Goal: Task Accomplishment & Management: Manage account settings

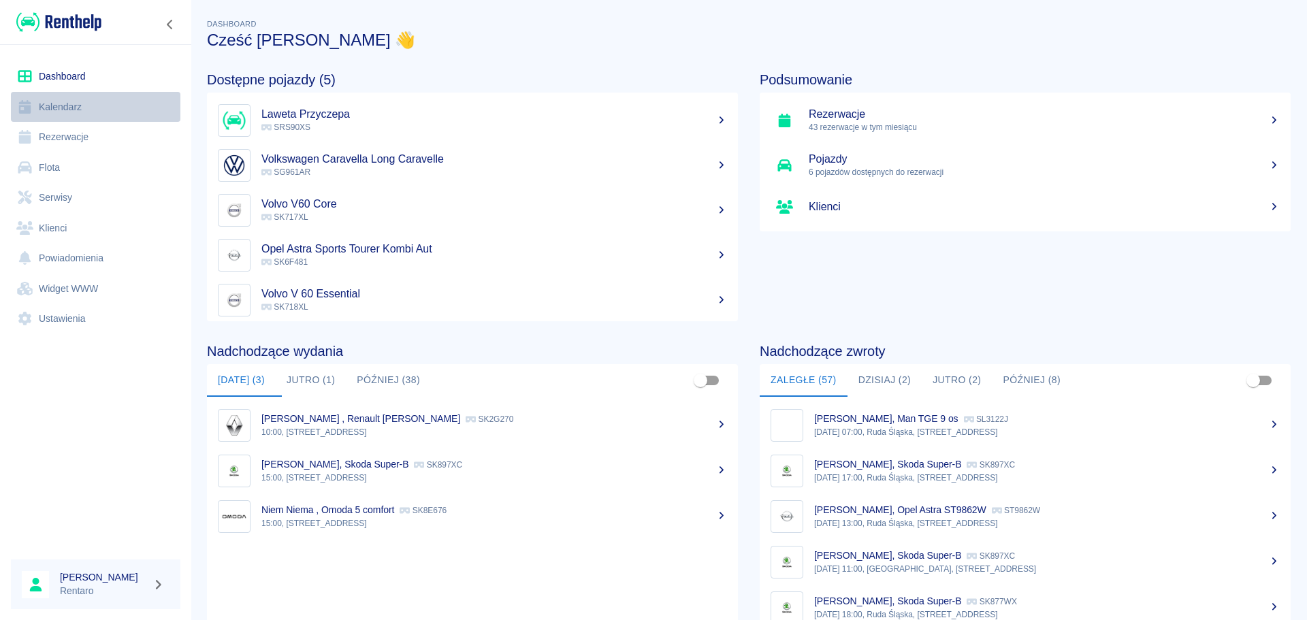
click at [68, 105] on link "Kalendarz" at bounding box center [95, 107] width 169 height 31
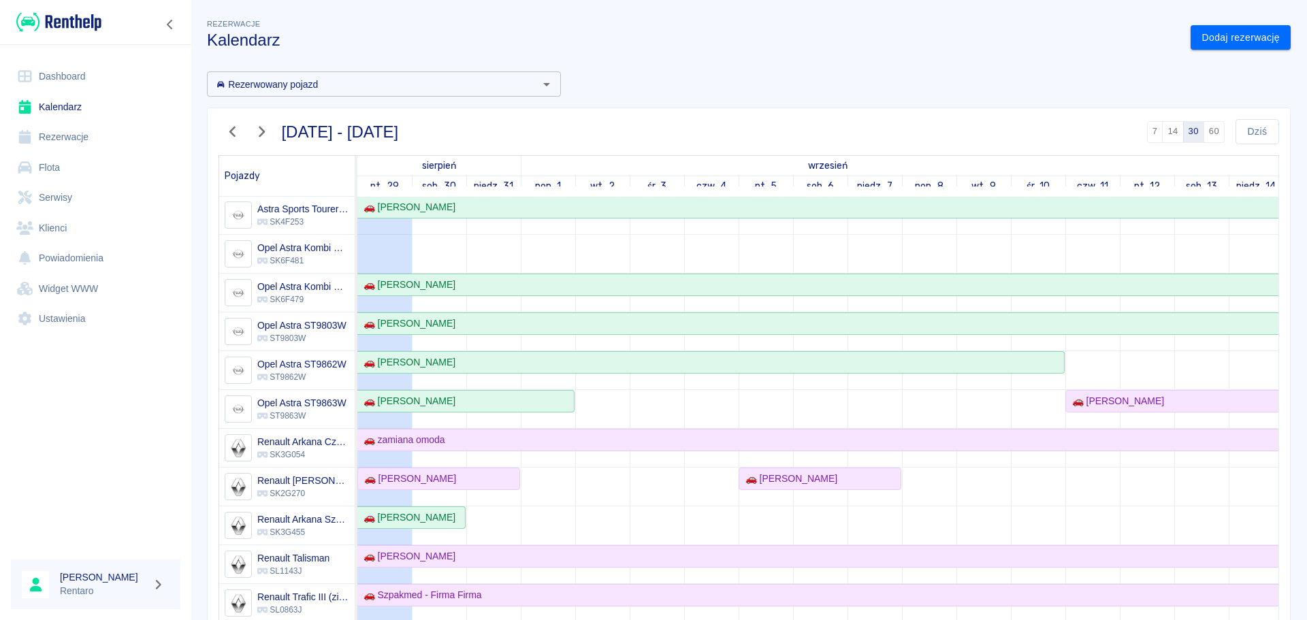
scroll to position [476, 0]
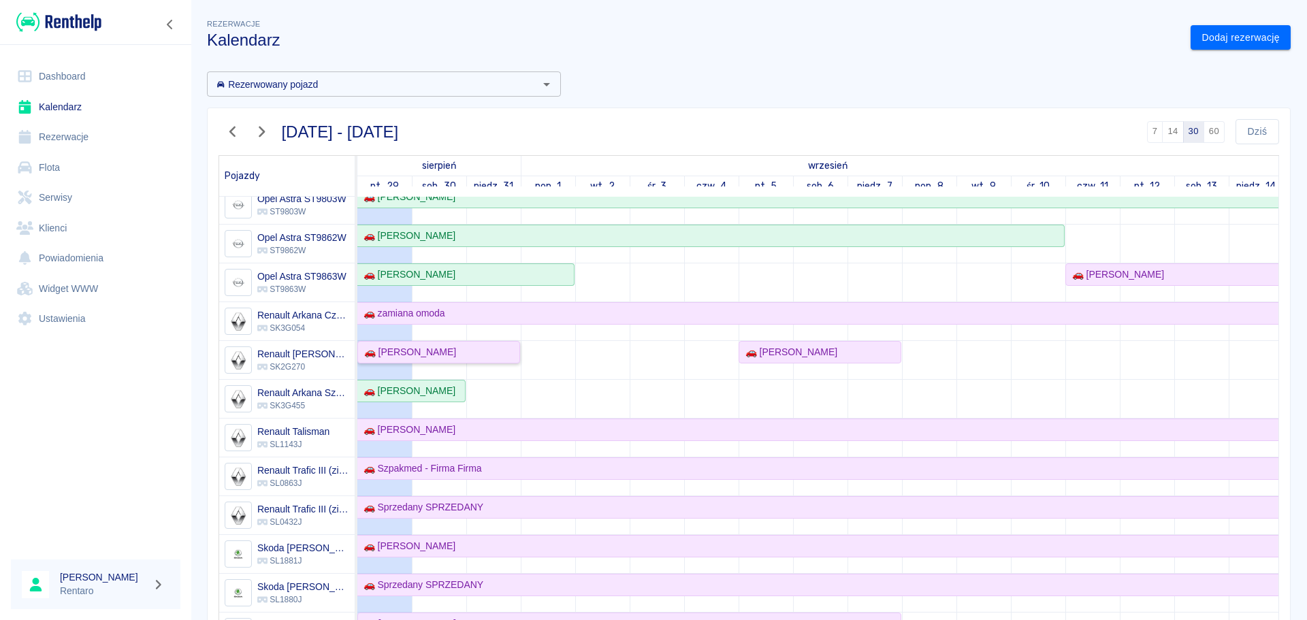
click at [442, 356] on div "🚗 [PERSON_NAME]" at bounding box center [407, 352] width 97 height 14
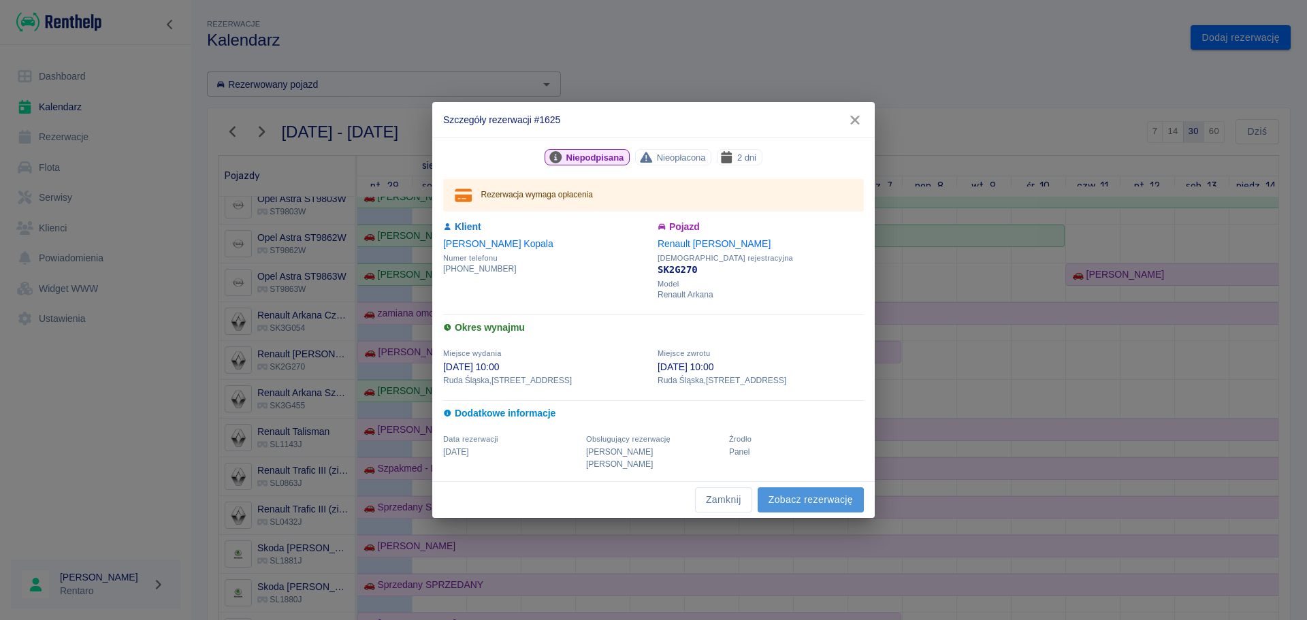
click at [797, 490] on link "Zobacz rezerwację" at bounding box center [810, 499] width 106 height 25
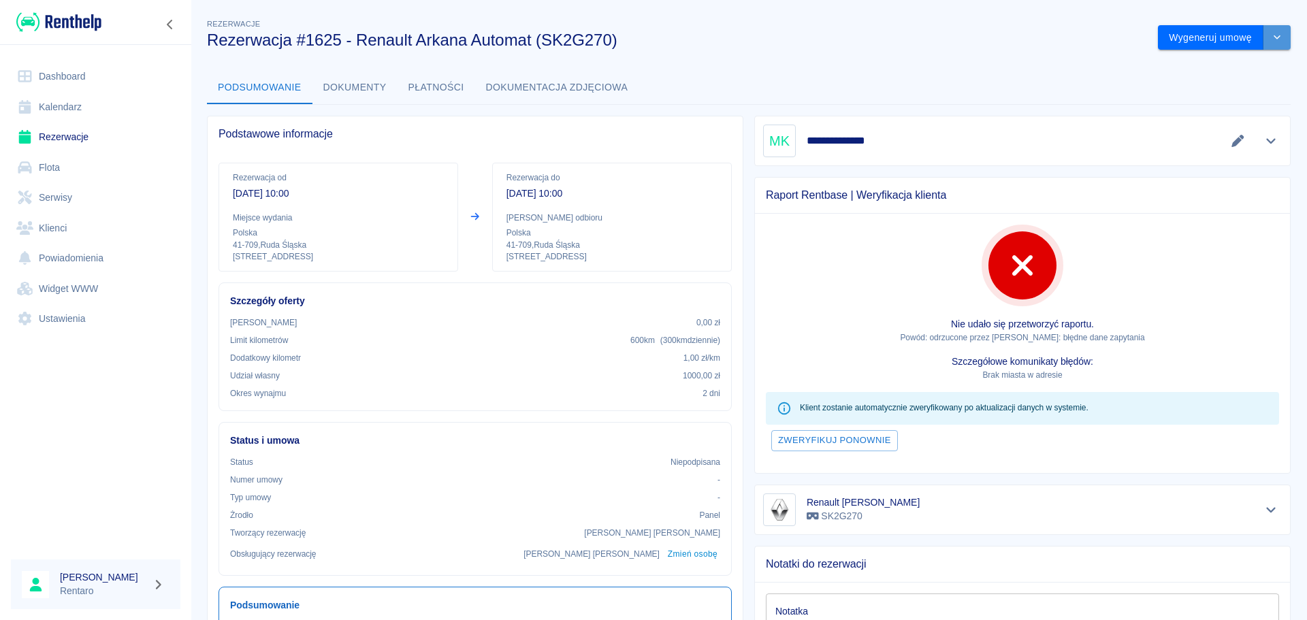
click at [1271, 37] on icon "drop-down" at bounding box center [1276, 37] width 11 height 9
click at [1213, 69] on li "Modyfikuj rezerwację" at bounding box center [1214, 66] width 110 height 22
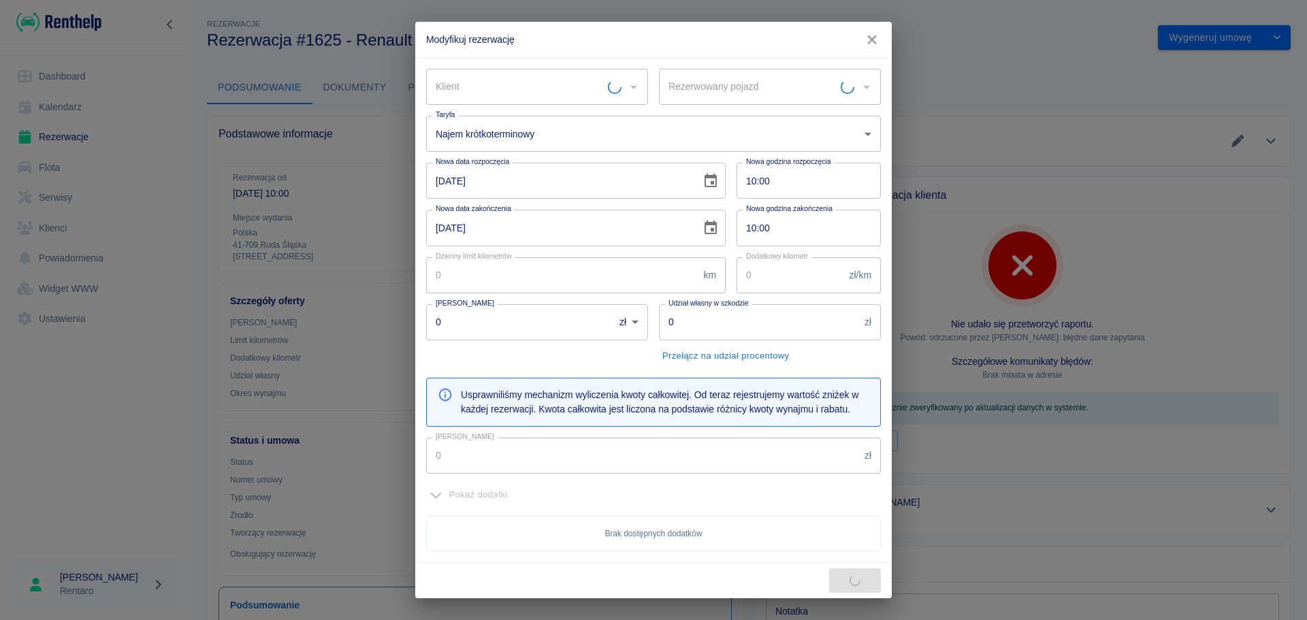
type input "300"
type input "1"
type input "1000"
type input "318"
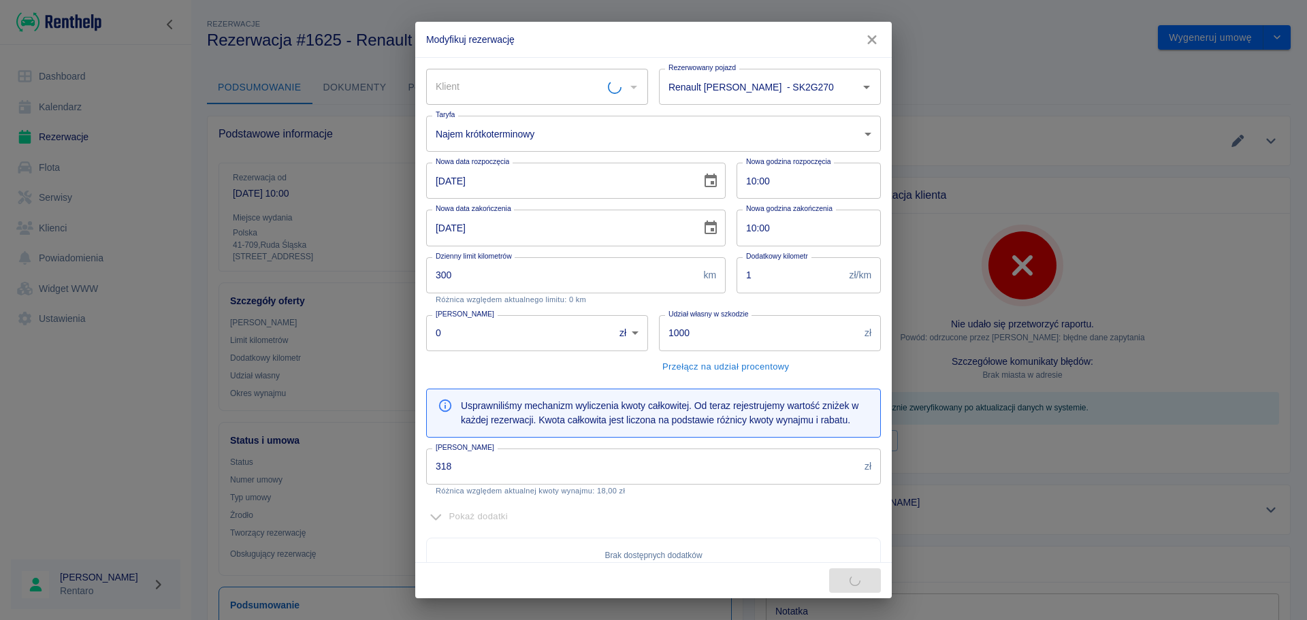
type input "Renault Arkana Morski - SK2G270"
type input "Mateusz Kopala"
click at [867, 38] on icon "button" at bounding box center [872, 40] width 18 height 14
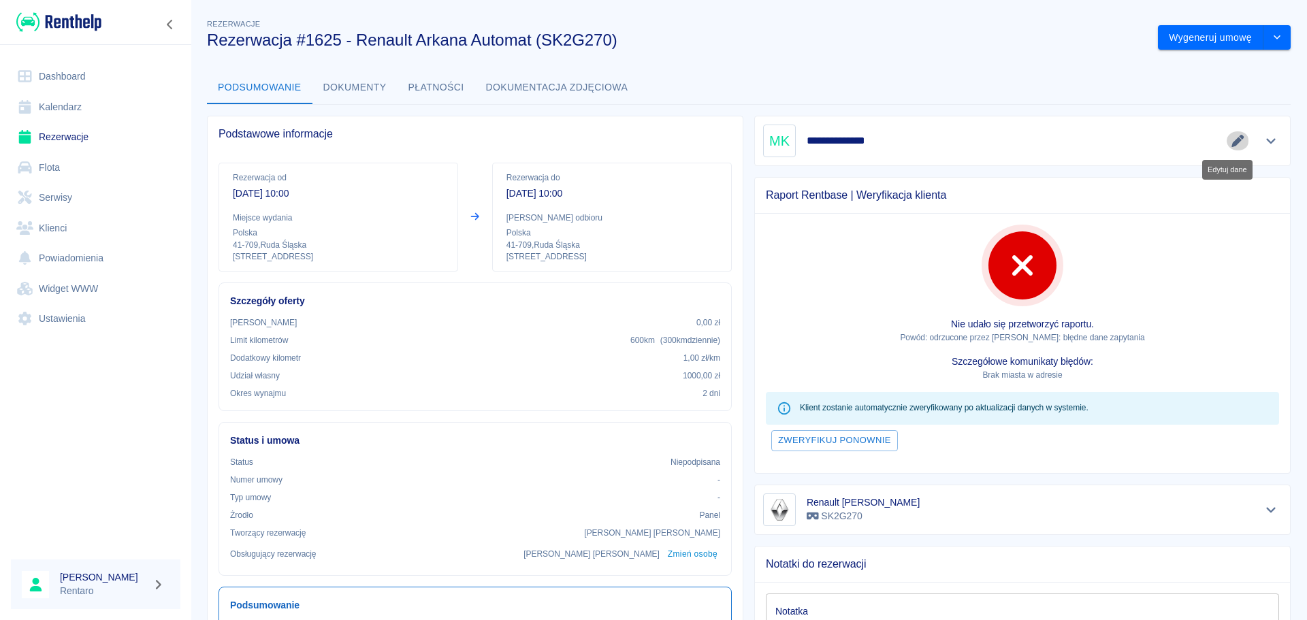
click at [1230, 140] on icon "Edytuj dane" at bounding box center [1238, 141] width 16 height 12
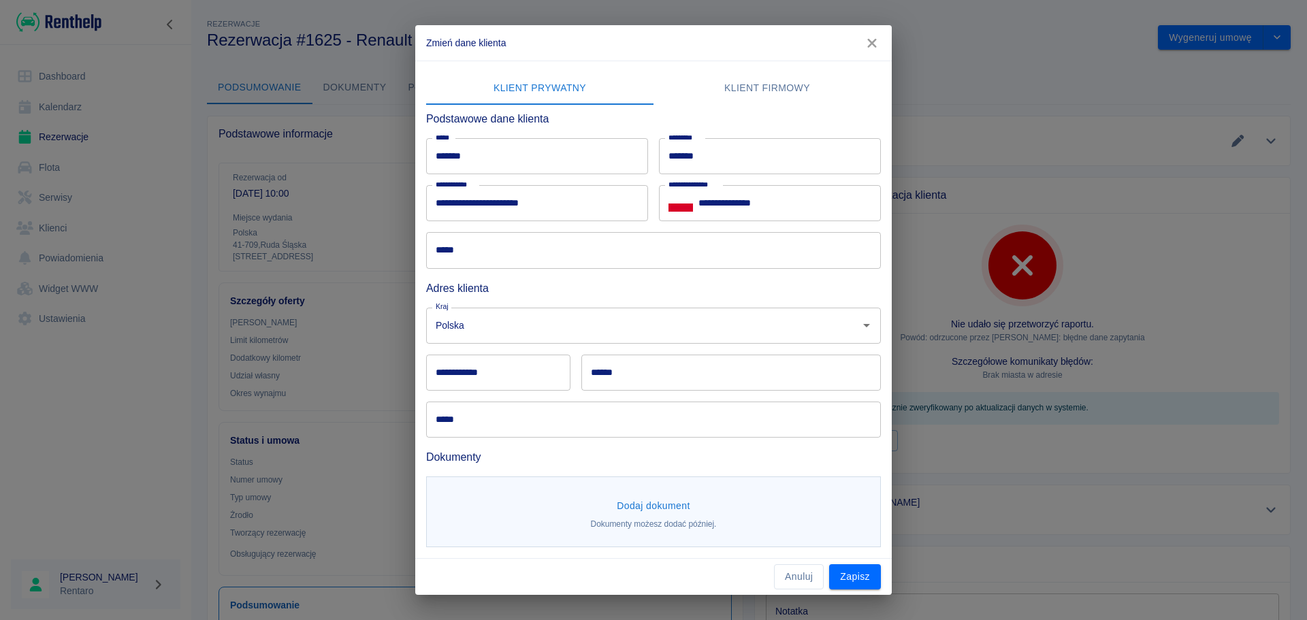
click at [525, 246] on input "*****" at bounding box center [653, 250] width 455 height 36
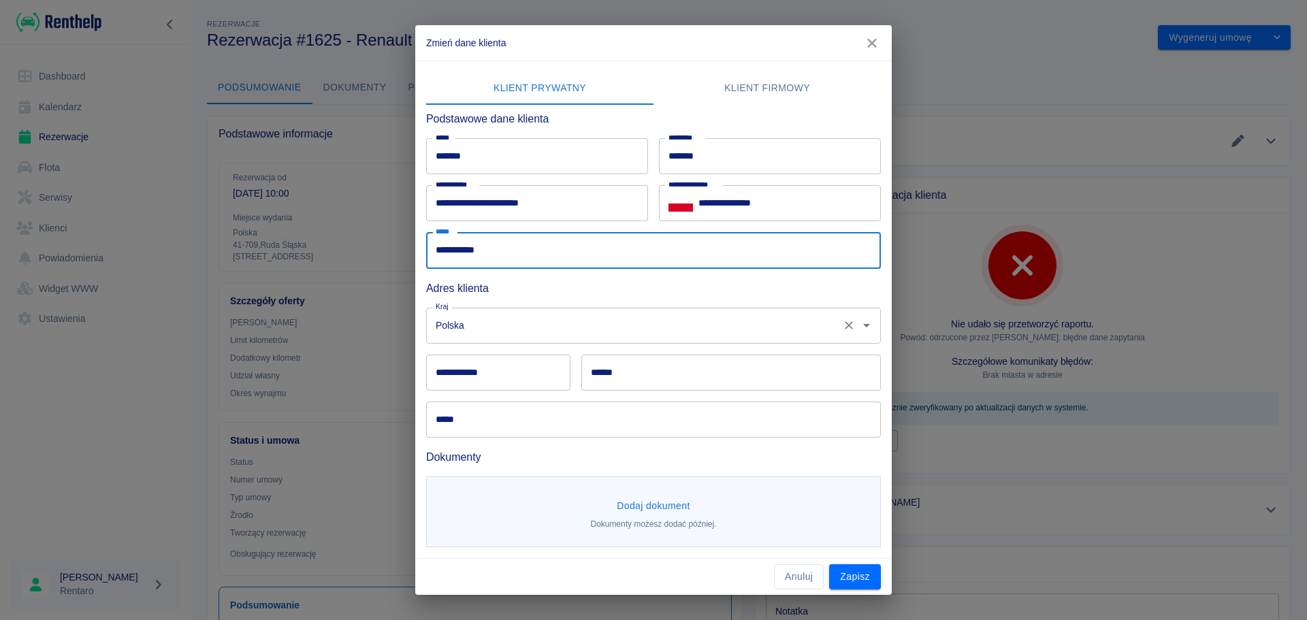
type input "**********"
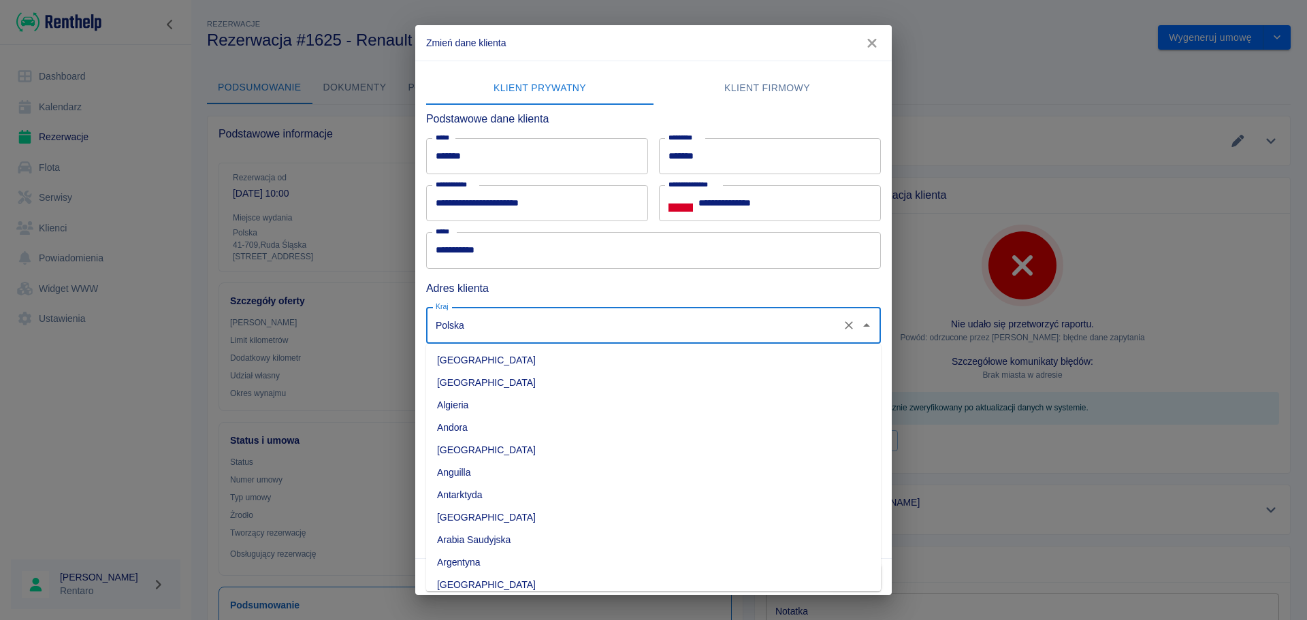
click at [478, 331] on input "Polska" at bounding box center [634, 326] width 404 height 24
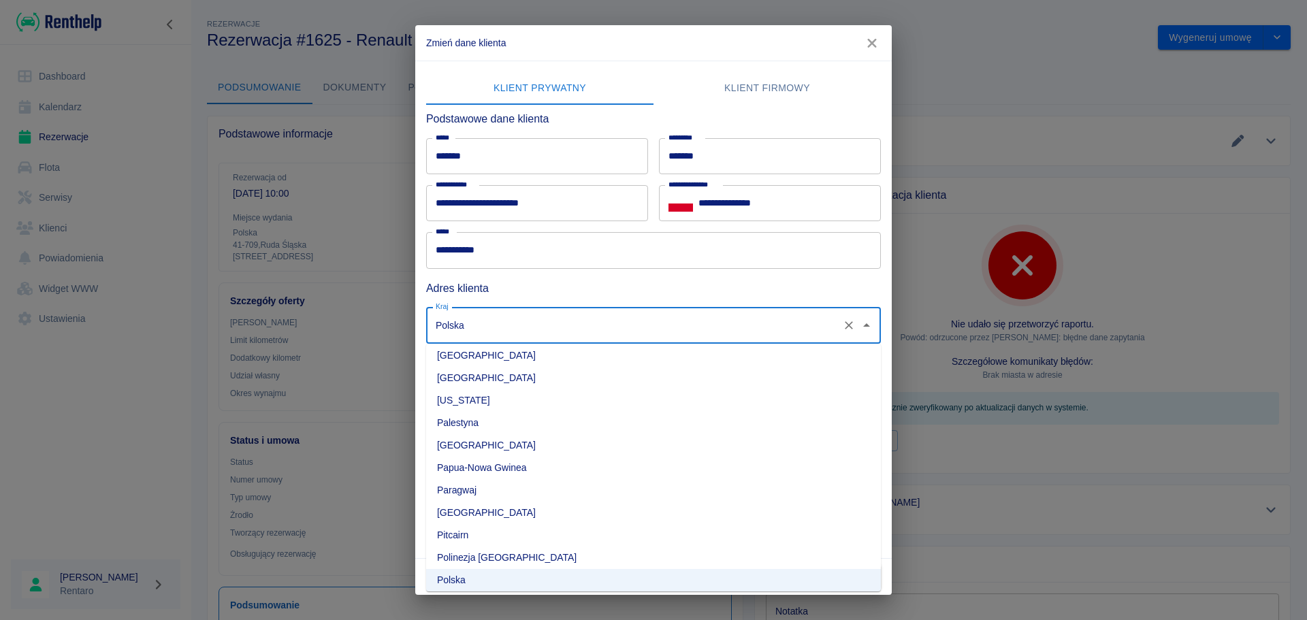
click at [537, 294] on h6 "Adres klienta" at bounding box center [653, 288] width 455 height 17
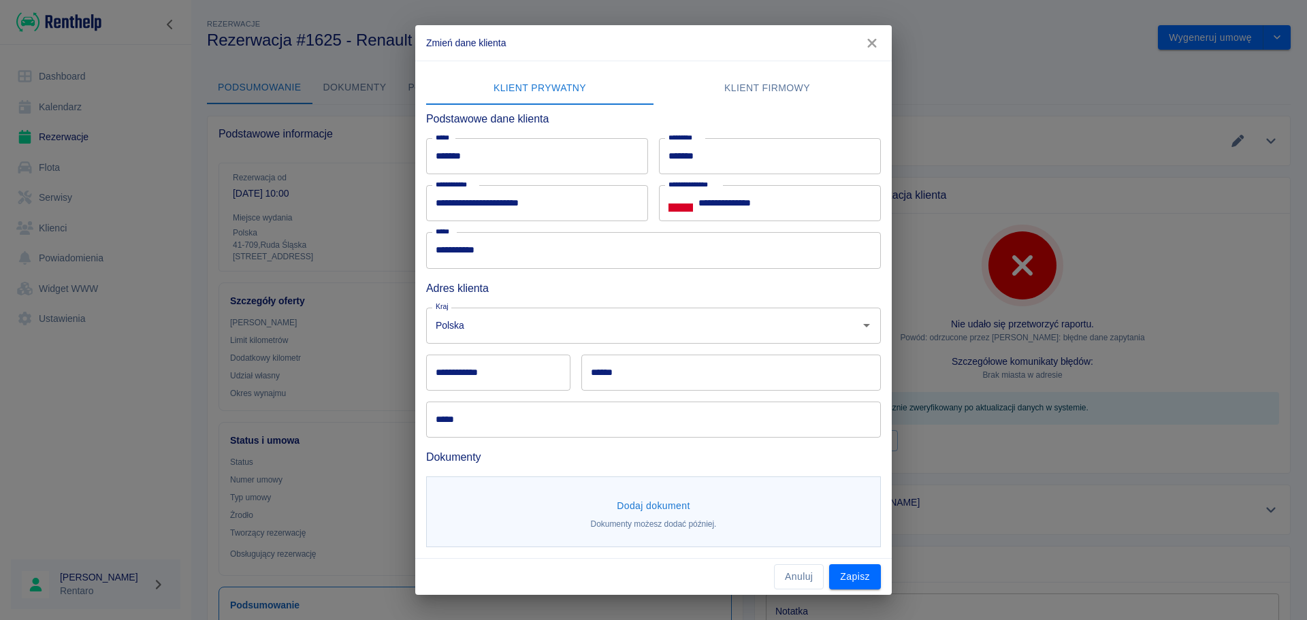
click at [502, 386] on input "**********" at bounding box center [498, 373] width 144 height 36
click at [538, 475] on div "Dodaj dokument Dokumenty możesz dodać później." at bounding box center [648, 507] width 466 height 82
click at [487, 355] on input "**********" at bounding box center [498, 373] width 144 height 36
type input "******"
click at [708, 382] on input "******" at bounding box center [730, 373] width 299 height 36
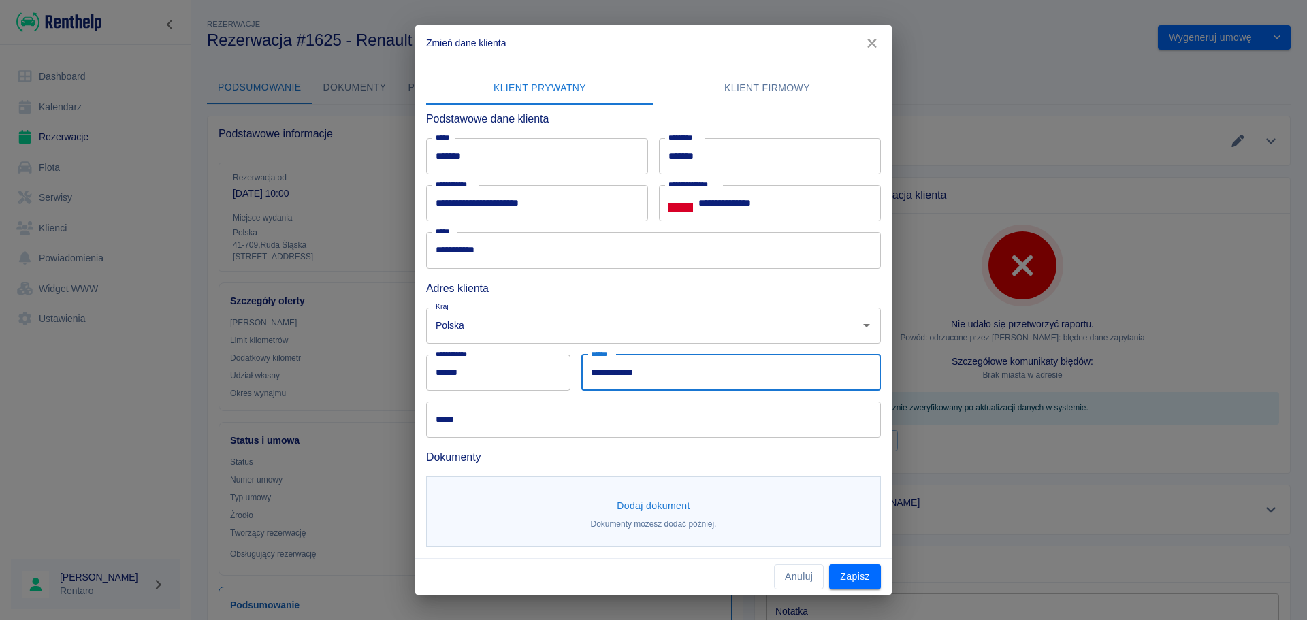
type input "**********"
click at [616, 435] on input "*****" at bounding box center [653, 420] width 455 height 36
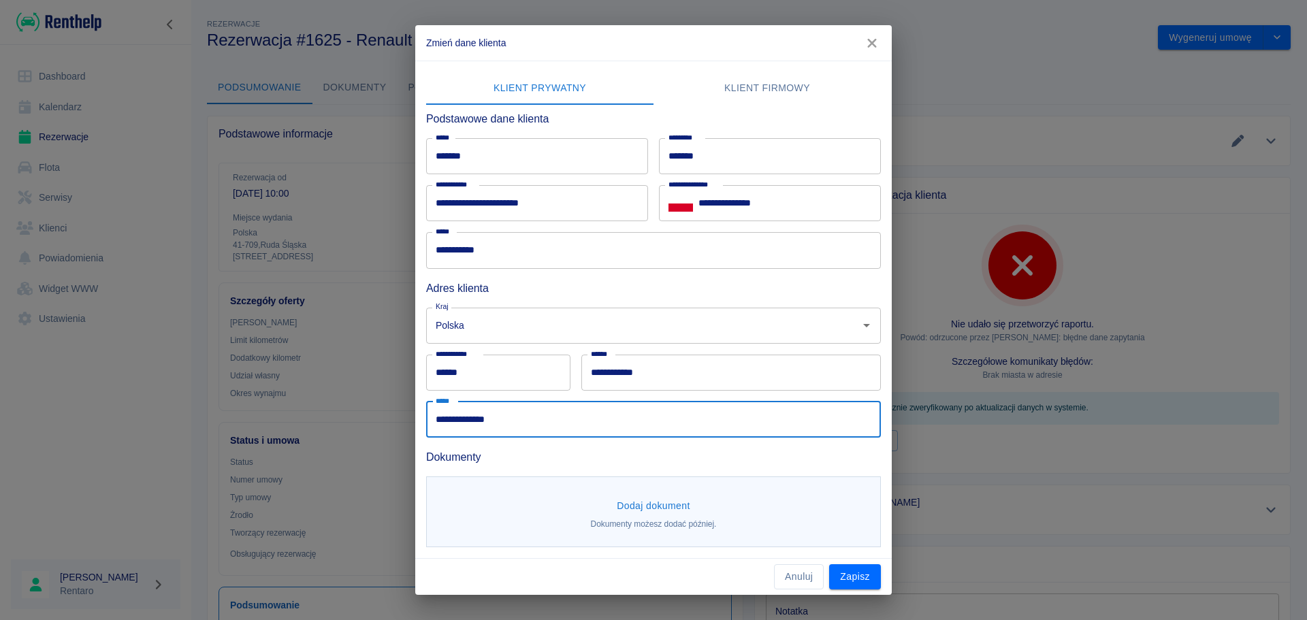
type input "**********"
click at [648, 502] on button "Dodaj dokument" at bounding box center [653, 505] width 84 height 25
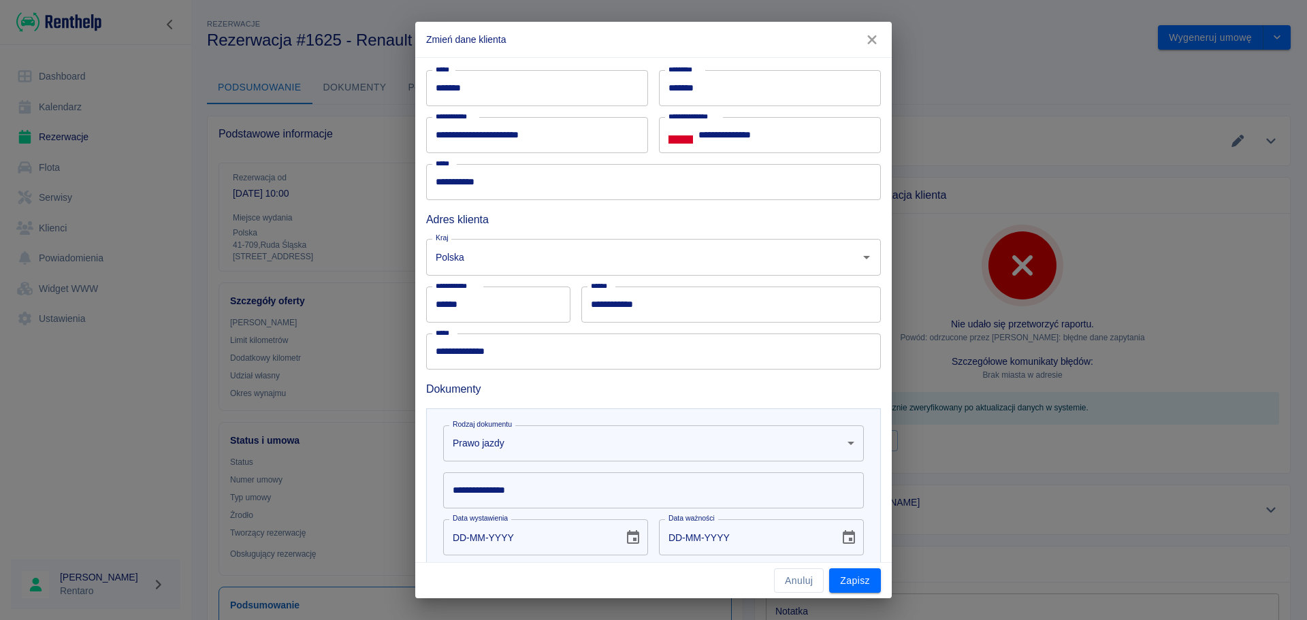
scroll to position [191, 0]
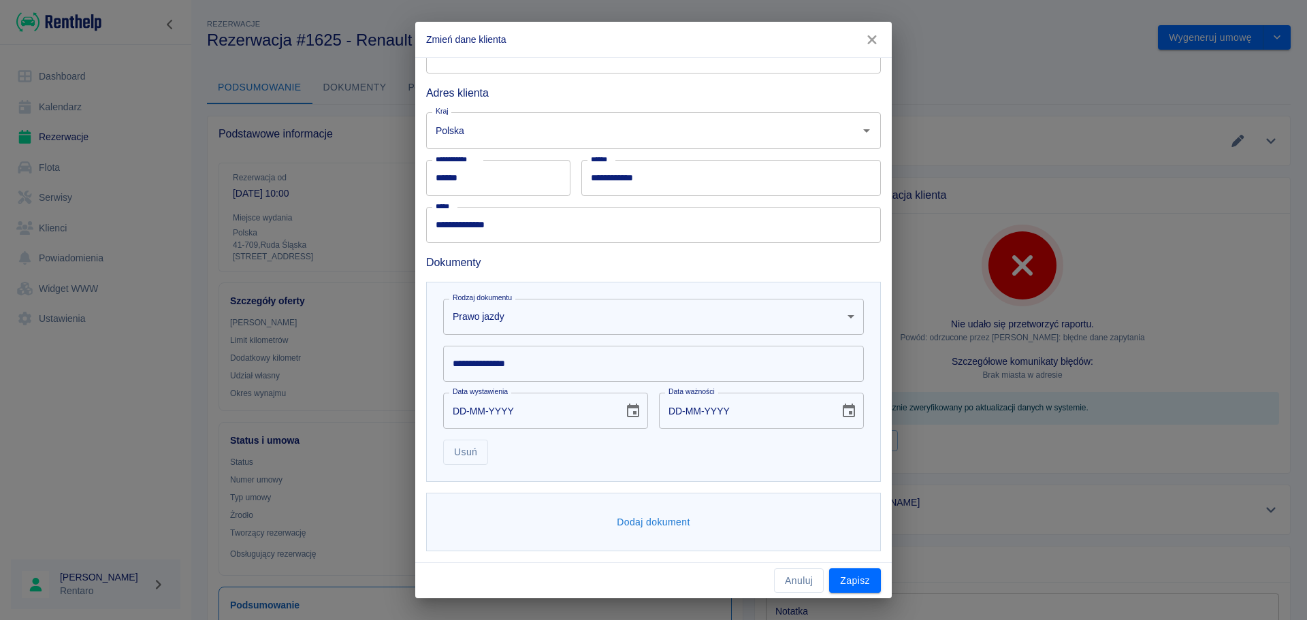
click at [541, 368] on input "**********" at bounding box center [653, 364] width 421 height 36
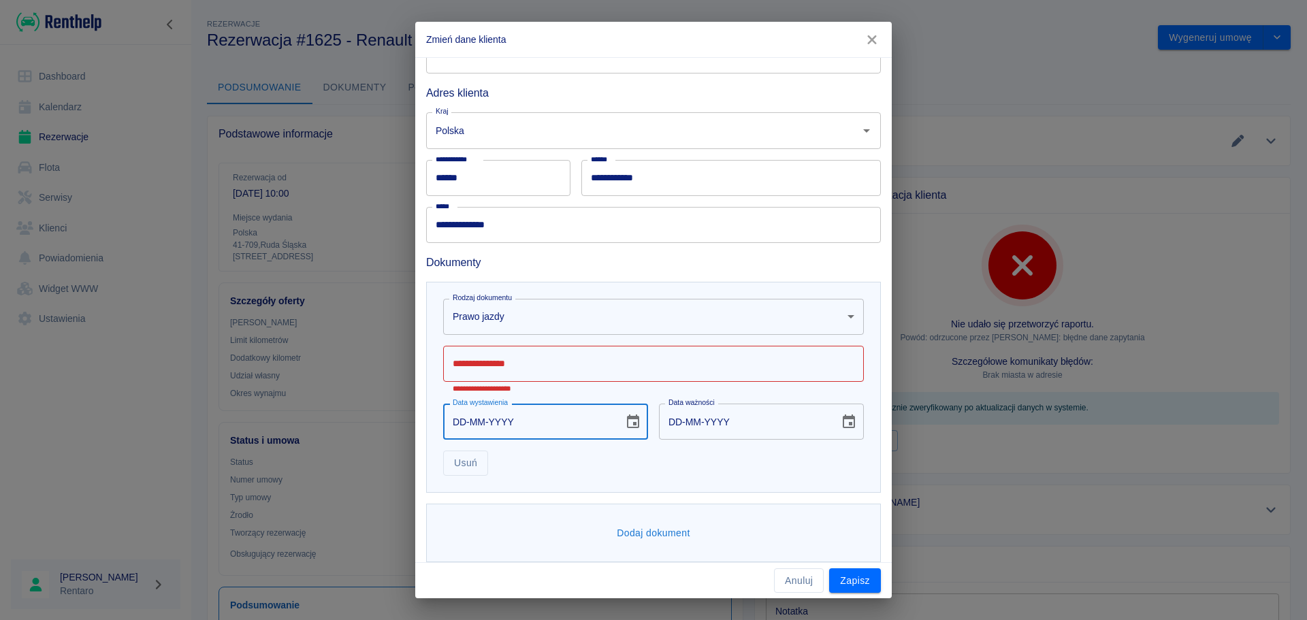
click at [451, 408] on input "DD-MM-YYYY" at bounding box center [528, 422] width 171 height 36
click at [489, 355] on div "**********" at bounding box center [653, 369] width 421 height 47
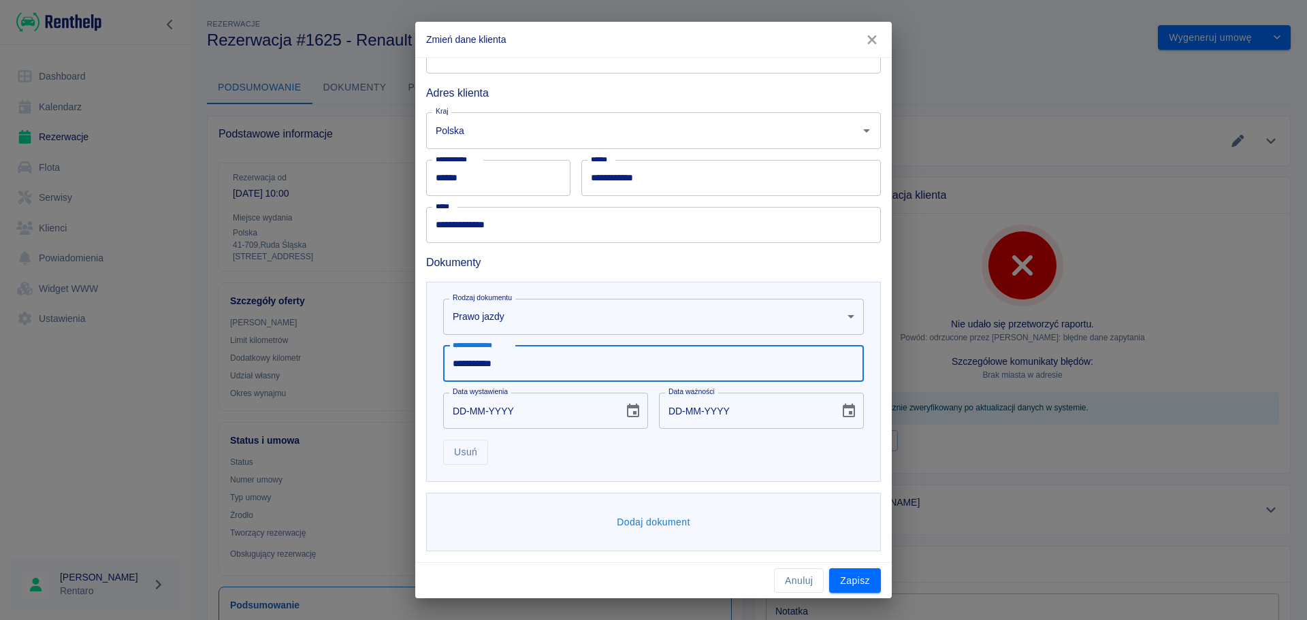
type input "**********"
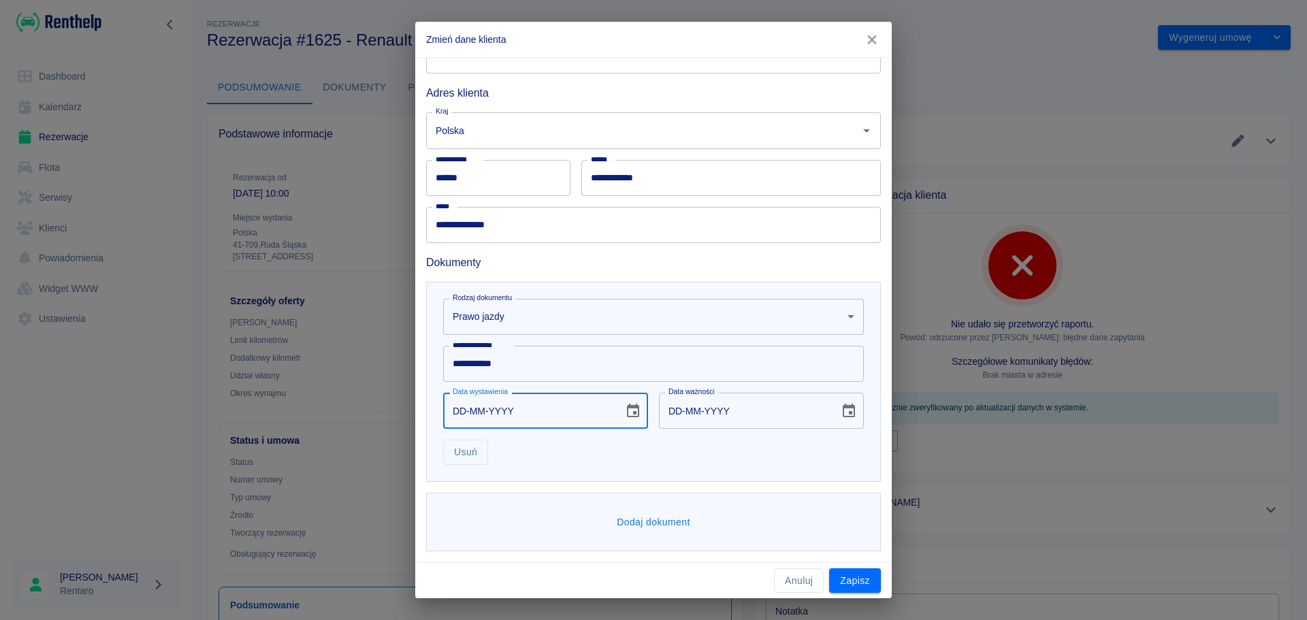
click at [453, 419] on input "DD-MM-YYYY" at bounding box center [528, 411] width 171 height 36
type input "27-04-0002"
type input "27-04-0012"
type input "27-04-0020"
type input "27-04-0030"
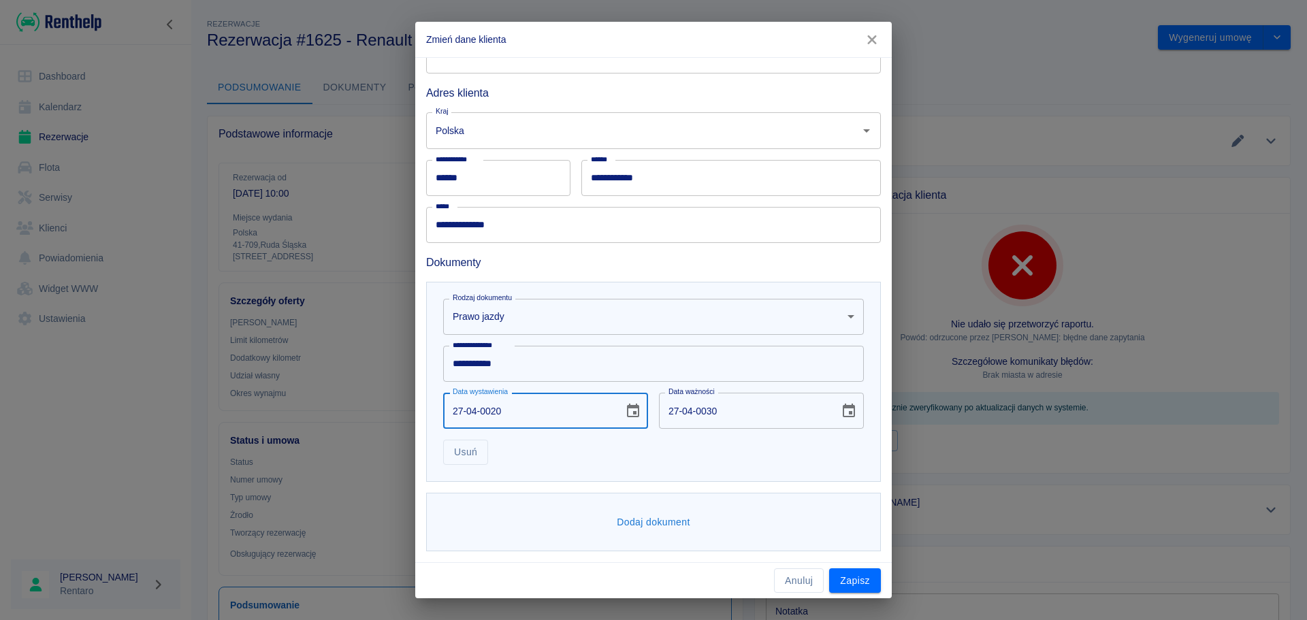
type input "27-04-0201"
type input "27-04-0211"
type input "27-04-2015"
type input "27-04-2025"
type input "27-04-2015"
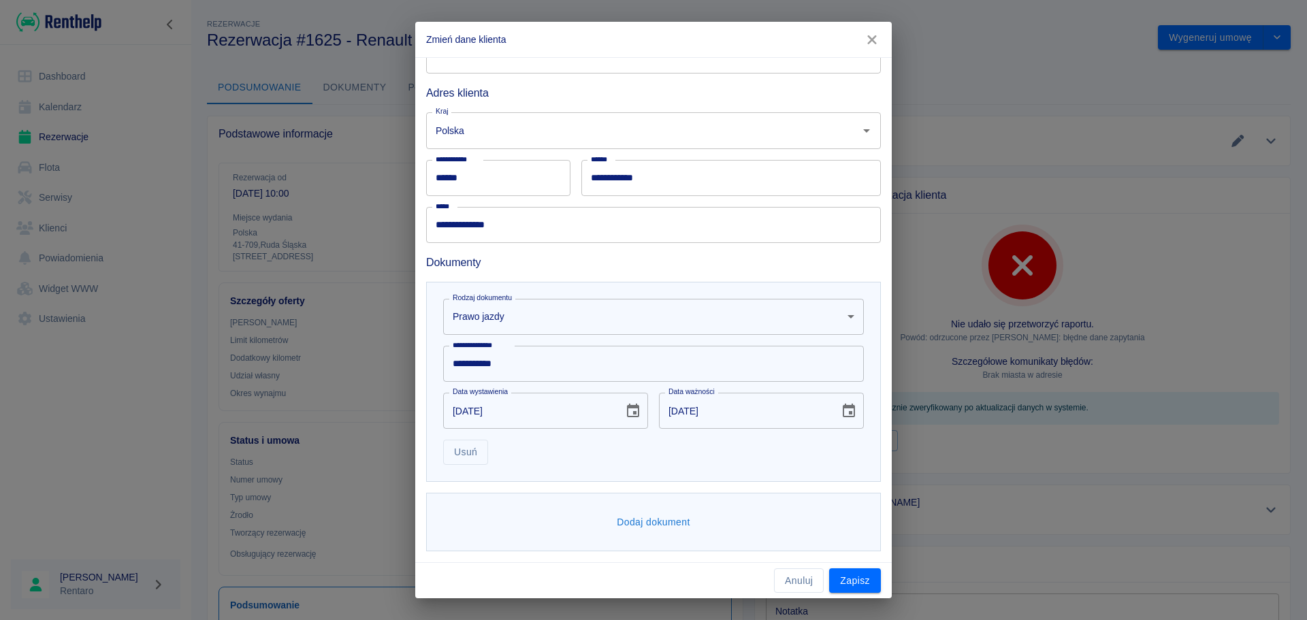
click at [615, 463] on div "Usuń" at bounding box center [647, 447] width 431 height 36
click at [644, 530] on button "Dodaj dokument" at bounding box center [653, 522] width 84 height 25
click at [710, 411] on input "27-04-2025" at bounding box center [744, 411] width 171 height 36
click at [707, 417] on input "27-04-2025" at bounding box center [744, 411] width 171 height 36
type input "27-04-2030"
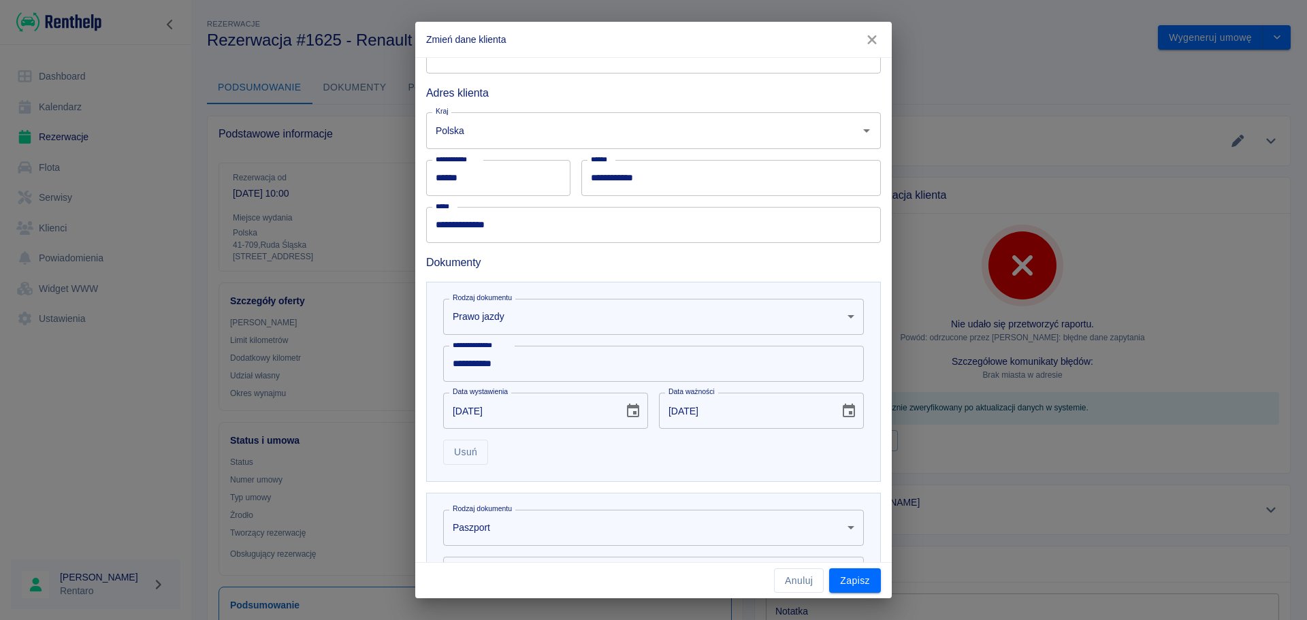
click at [571, 459] on div "Usuń" at bounding box center [647, 447] width 431 height 36
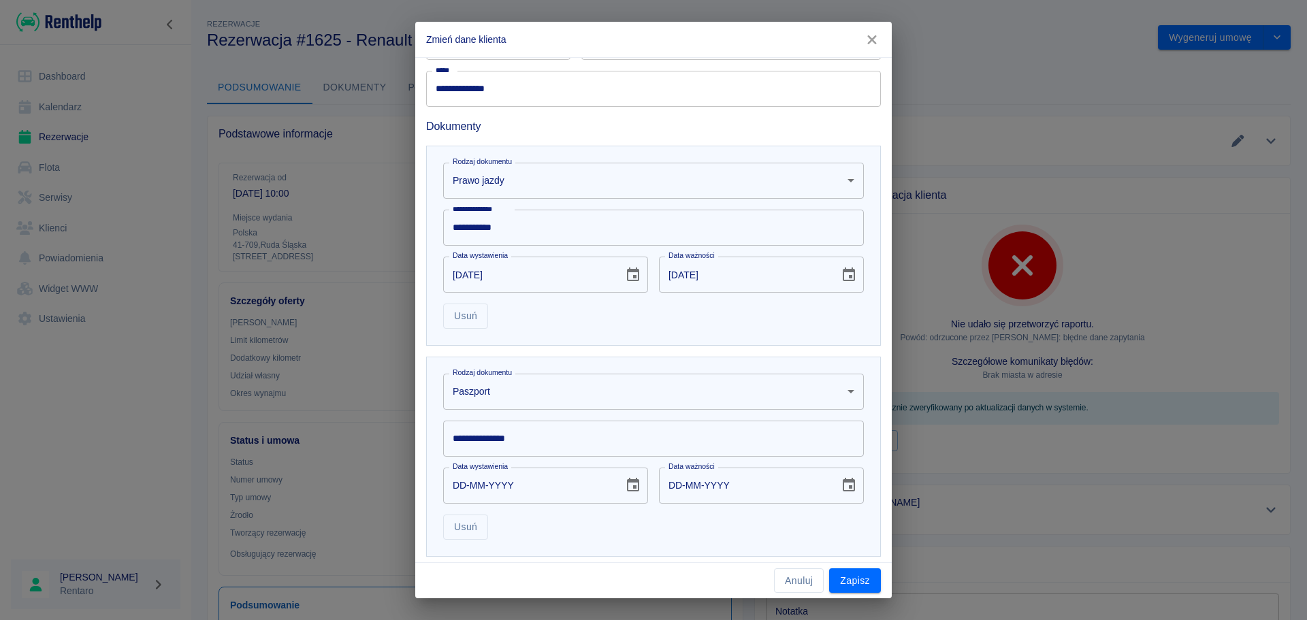
click at [557, 396] on body "Używamy plików Cookies, by zapewnić Ci najlepsze możliwe doświadczenie. Aby dow…" at bounding box center [653, 310] width 1307 height 620
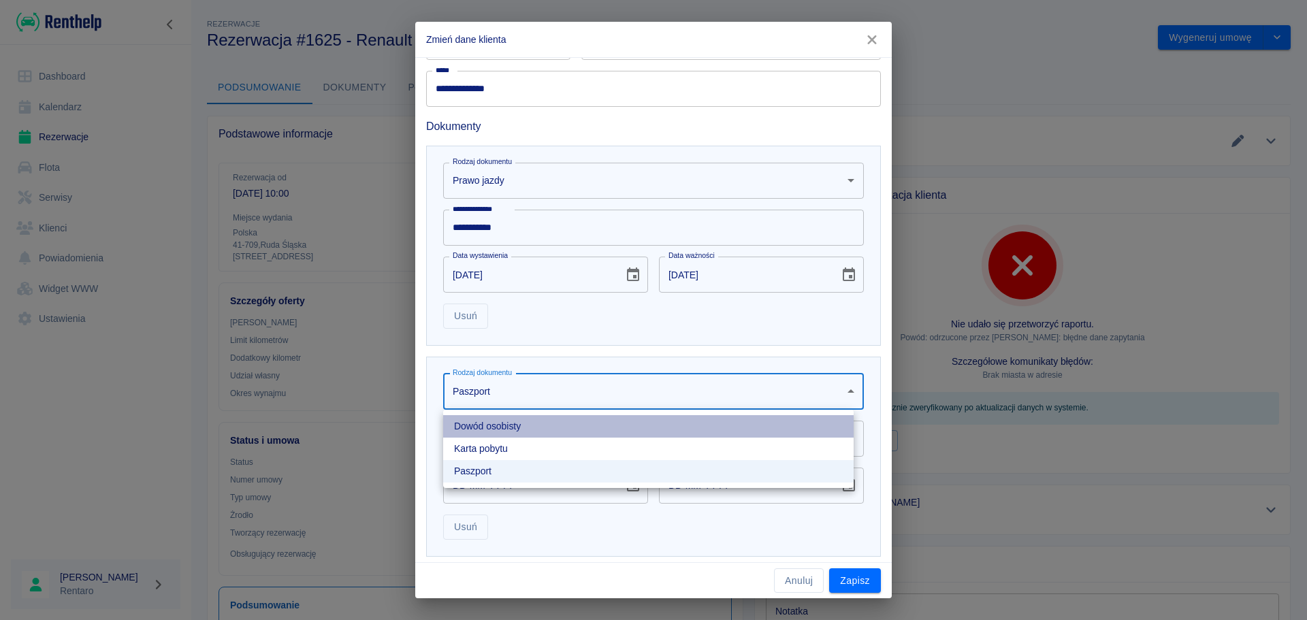
click at [540, 427] on li "Dowód osobisty" at bounding box center [648, 426] width 410 height 22
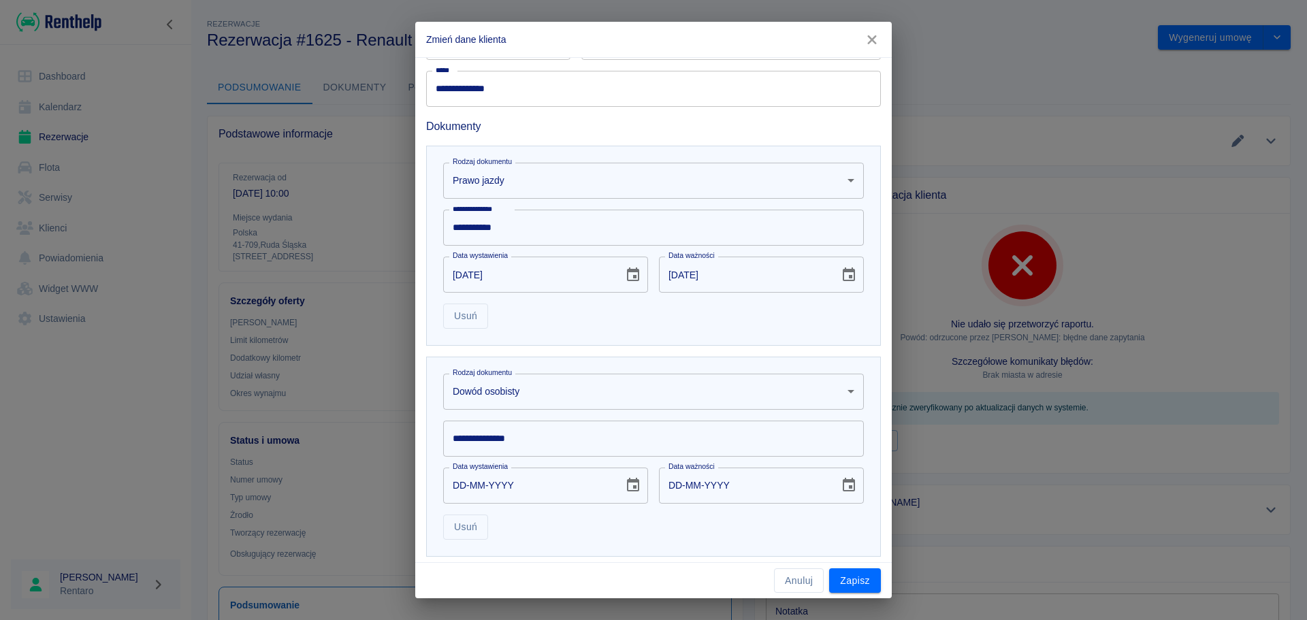
click at [525, 454] on input "**********" at bounding box center [653, 439] width 421 height 36
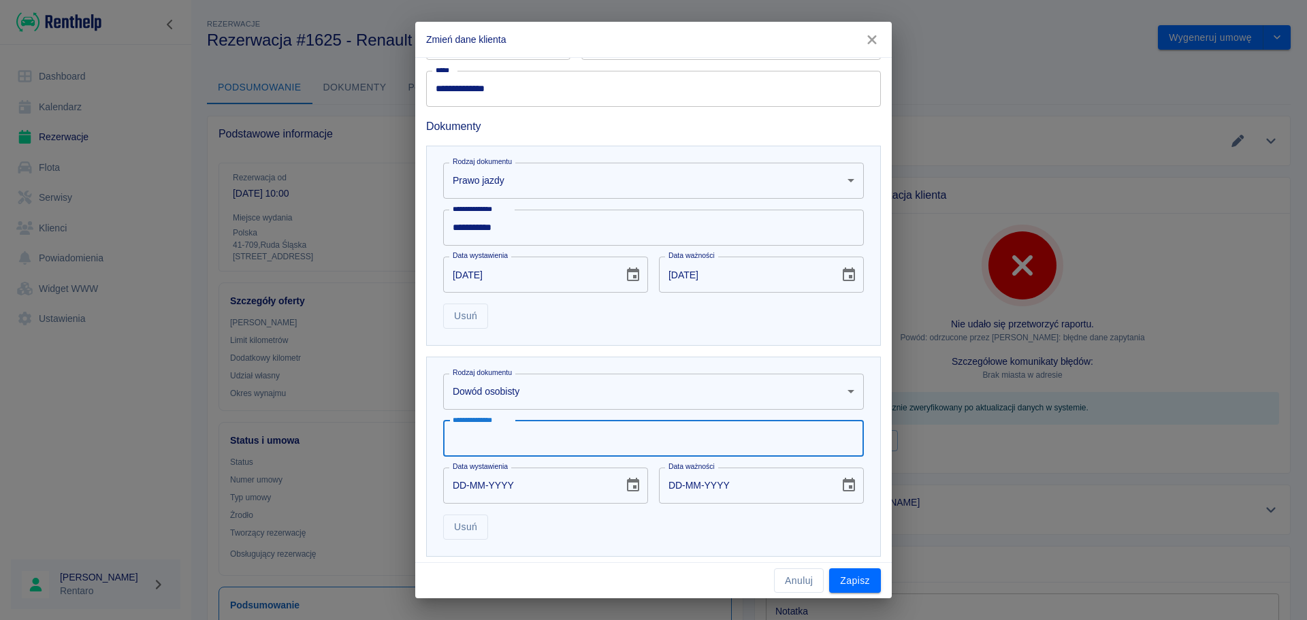
type input "*"
type input "*********"
click at [453, 490] on input "DD-MM-YYYY" at bounding box center [528, 486] width 171 height 36
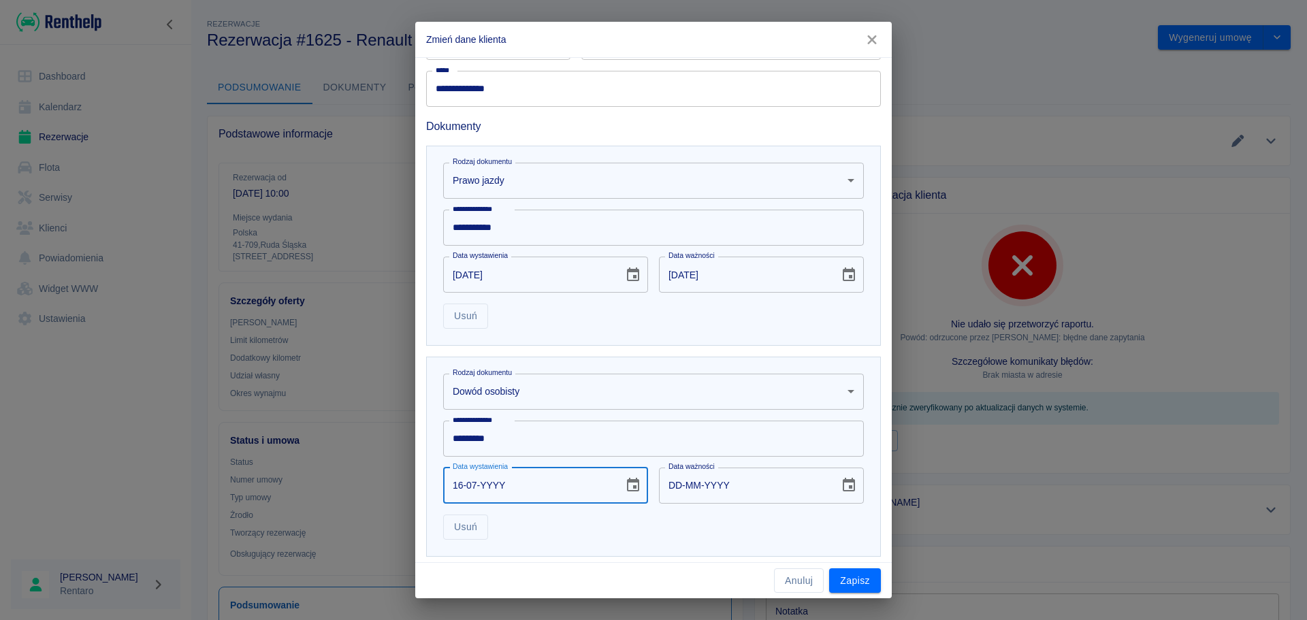
type input "16-07-0002"
type input "16-07-0012"
type input "16-07-0020"
type input "16-07-0030"
type input "16-07-0201"
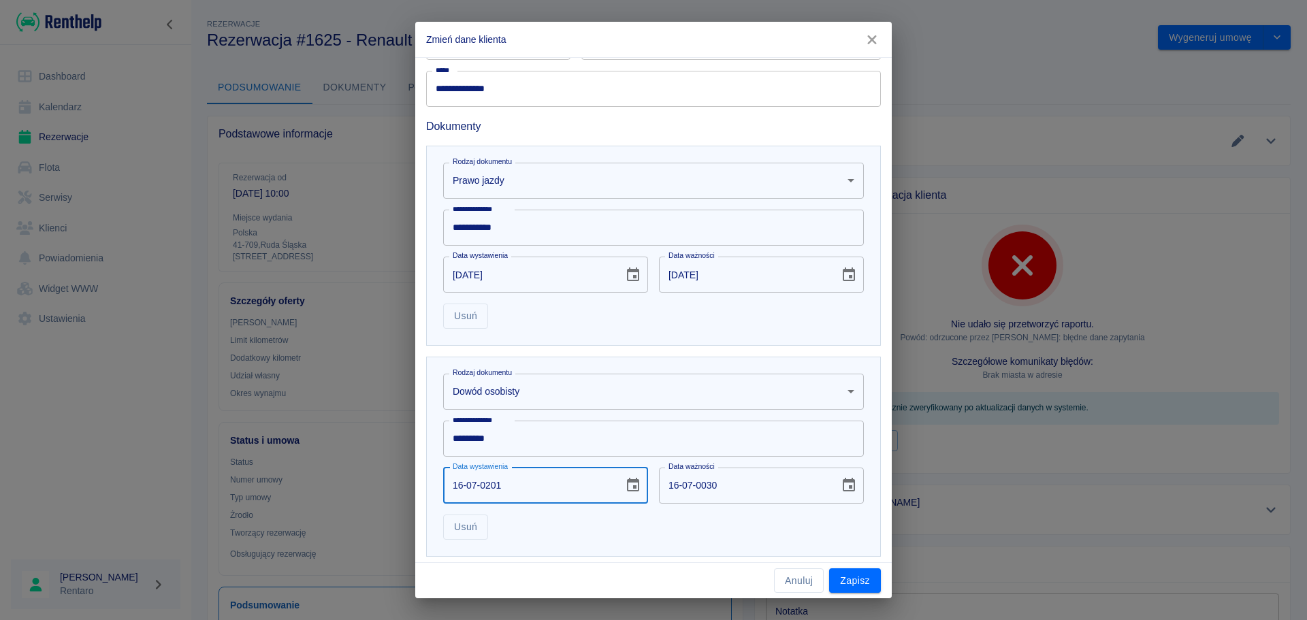
type input "16-07-0211"
type input "16-07-2018"
type input "16-07-2028"
type input "16-07-2018"
click at [615, 527] on div "Usuń" at bounding box center [647, 522] width 431 height 36
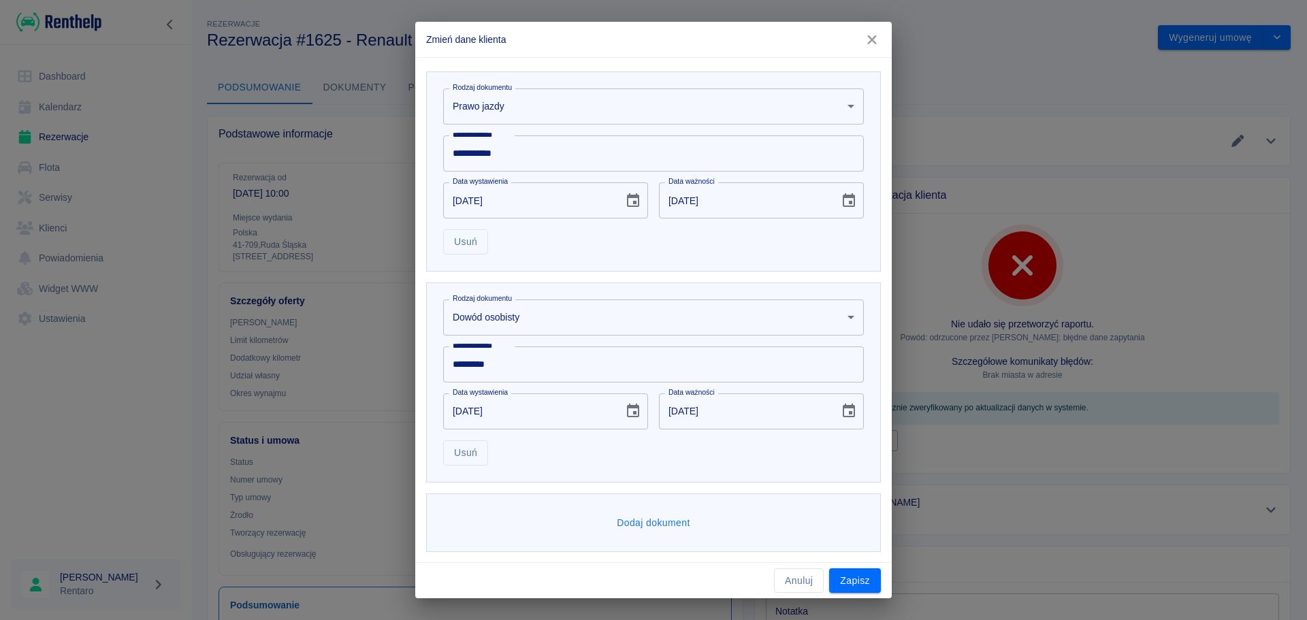
scroll to position [402, 0]
click at [847, 574] on button "Zapisz" at bounding box center [855, 580] width 52 height 25
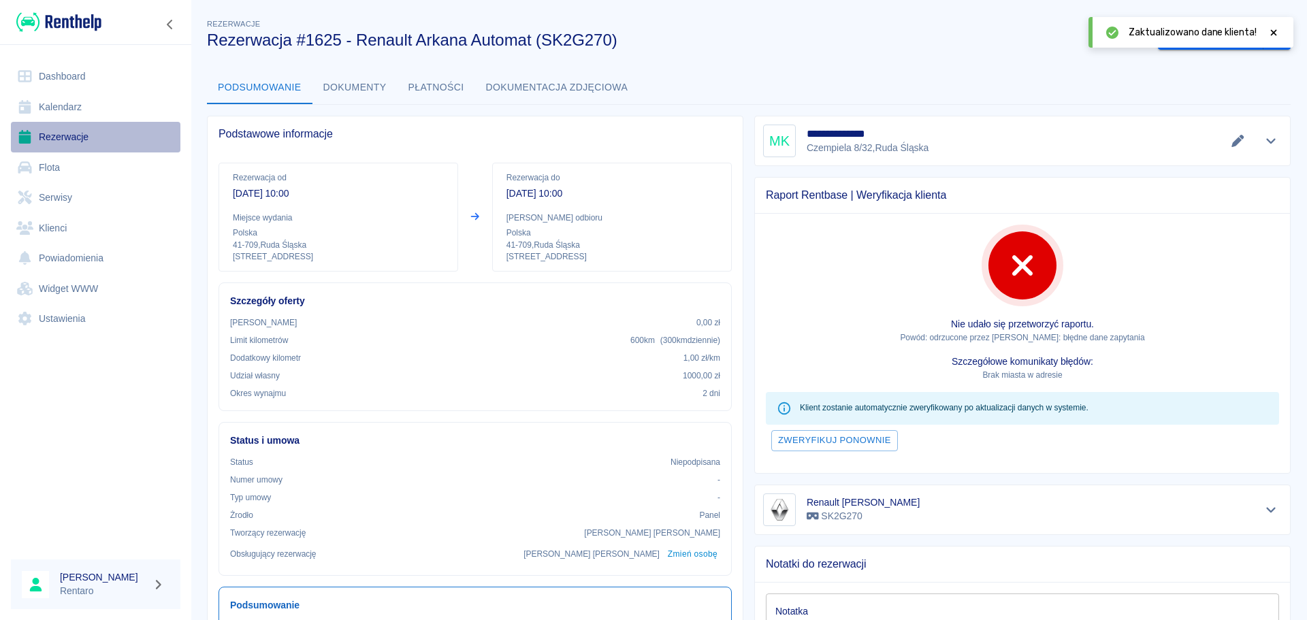
click at [63, 140] on link "Rezerwacje" at bounding box center [95, 137] width 169 height 31
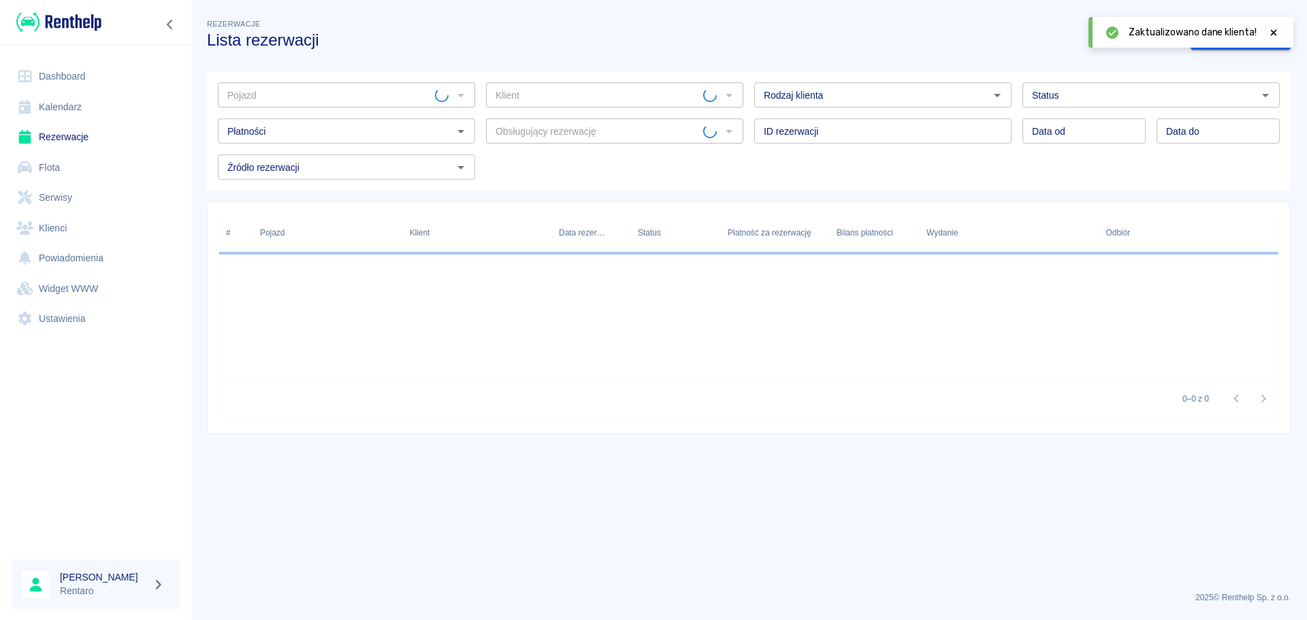
click at [70, 112] on link "Kalendarz" at bounding box center [95, 107] width 169 height 31
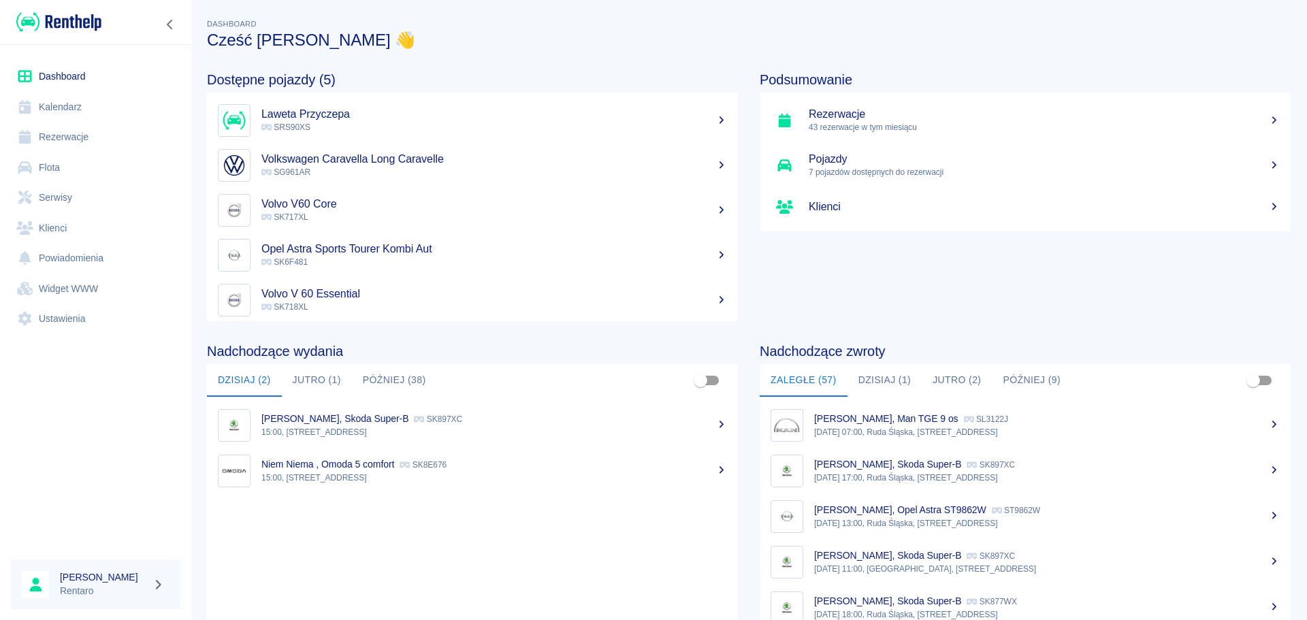
click at [64, 98] on link "Kalendarz" at bounding box center [95, 107] width 169 height 31
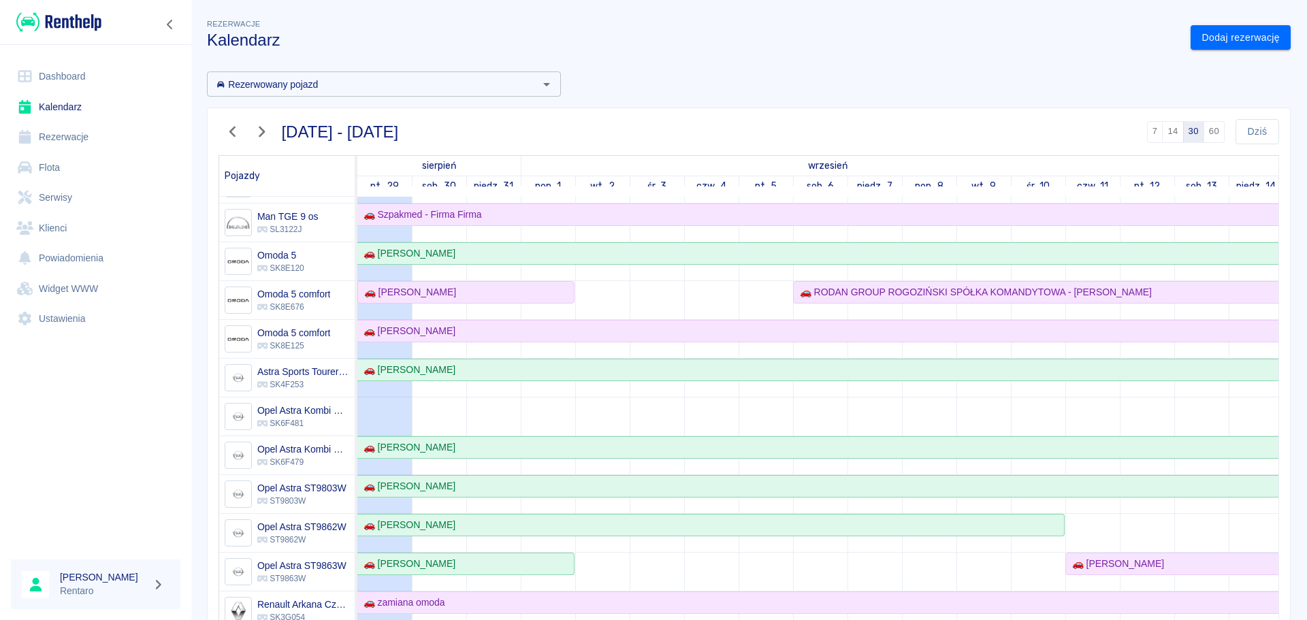
click at [233, 131] on icon "button" at bounding box center [233, 132] width 18 height 14
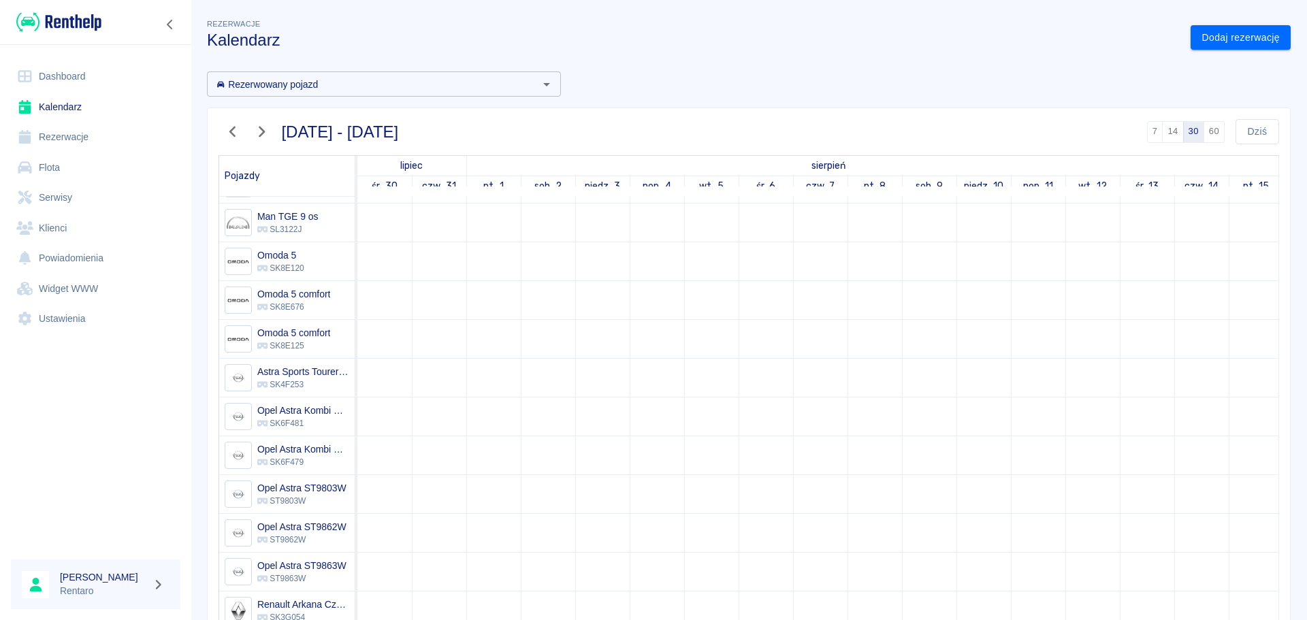
click at [233, 131] on icon "button" at bounding box center [233, 132] width 18 height 14
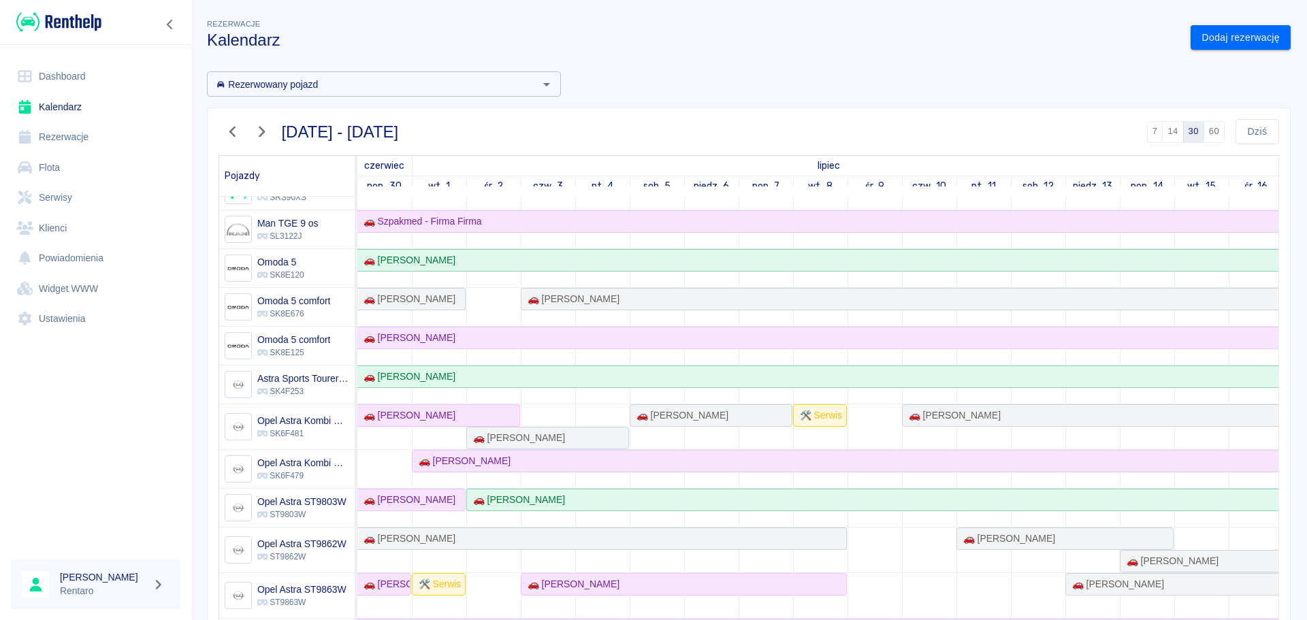
click at [233, 131] on icon "button" at bounding box center [233, 132] width 18 height 14
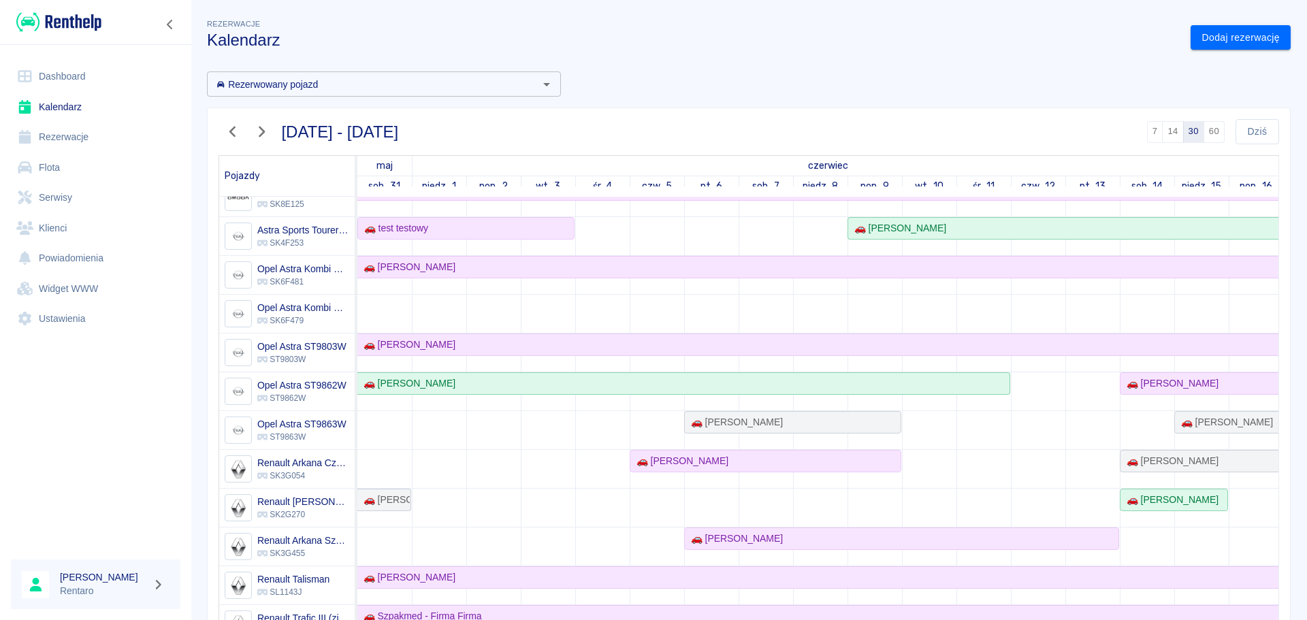
scroll to position [323, 0]
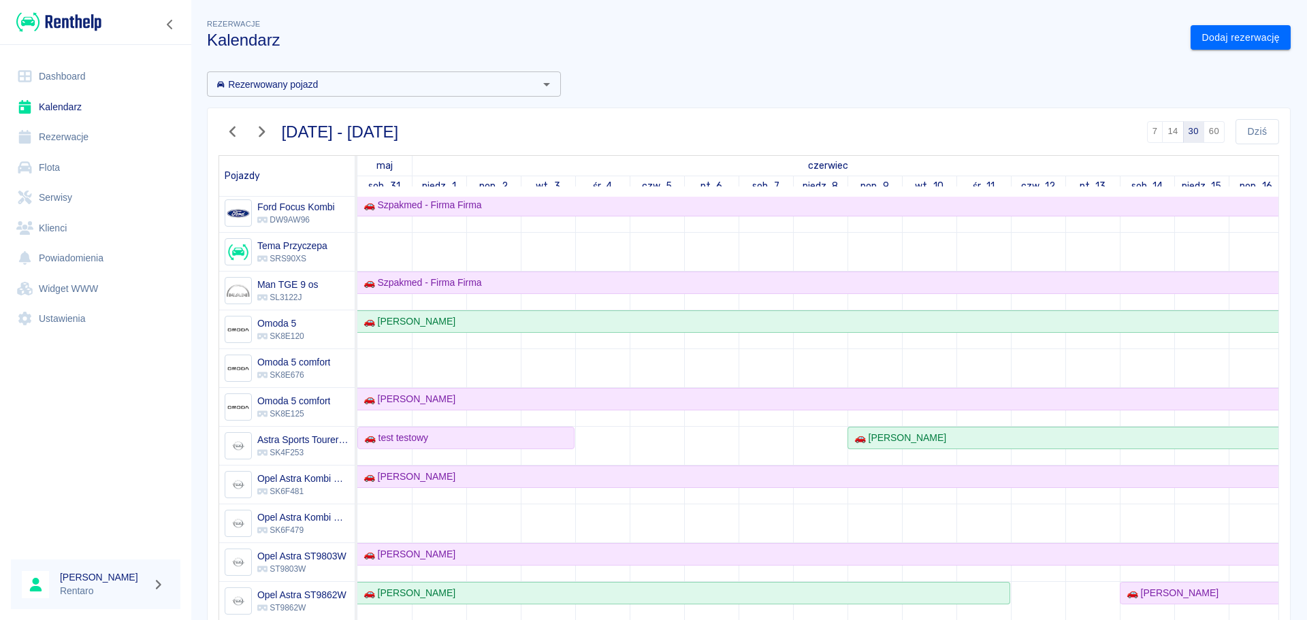
click at [228, 125] on icon "button" at bounding box center [233, 132] width 18 height 14
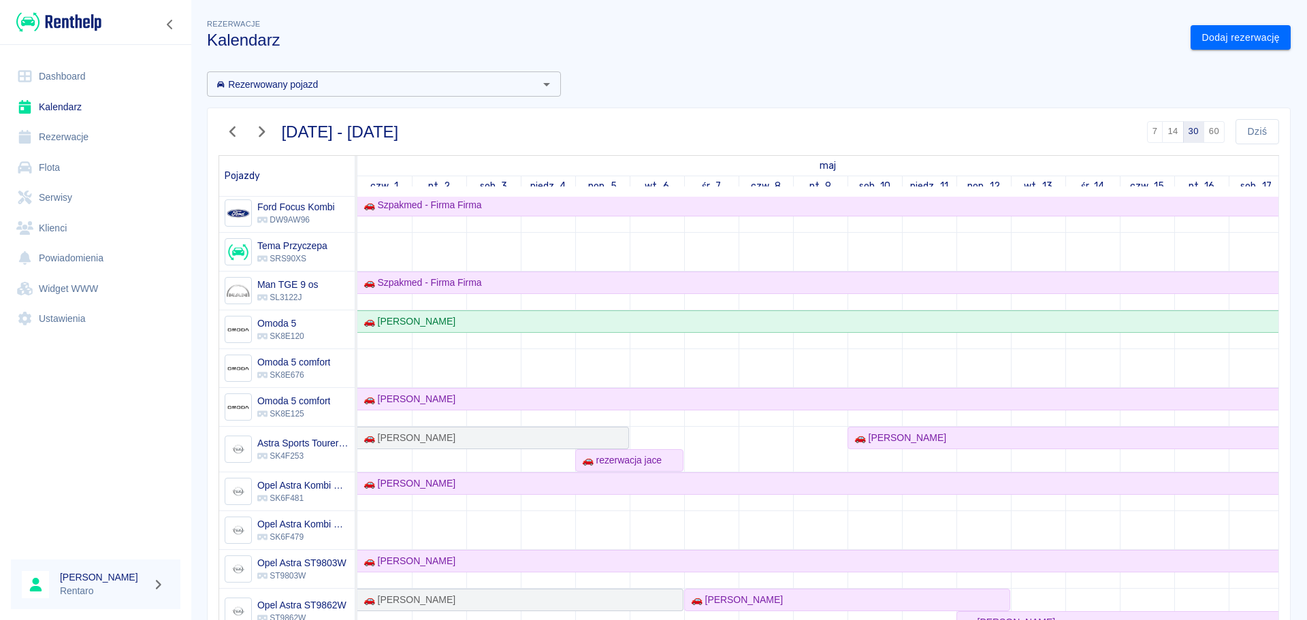
click at [229, 127] on icon "button" at bounding box center [233, 132] width 18 height 14
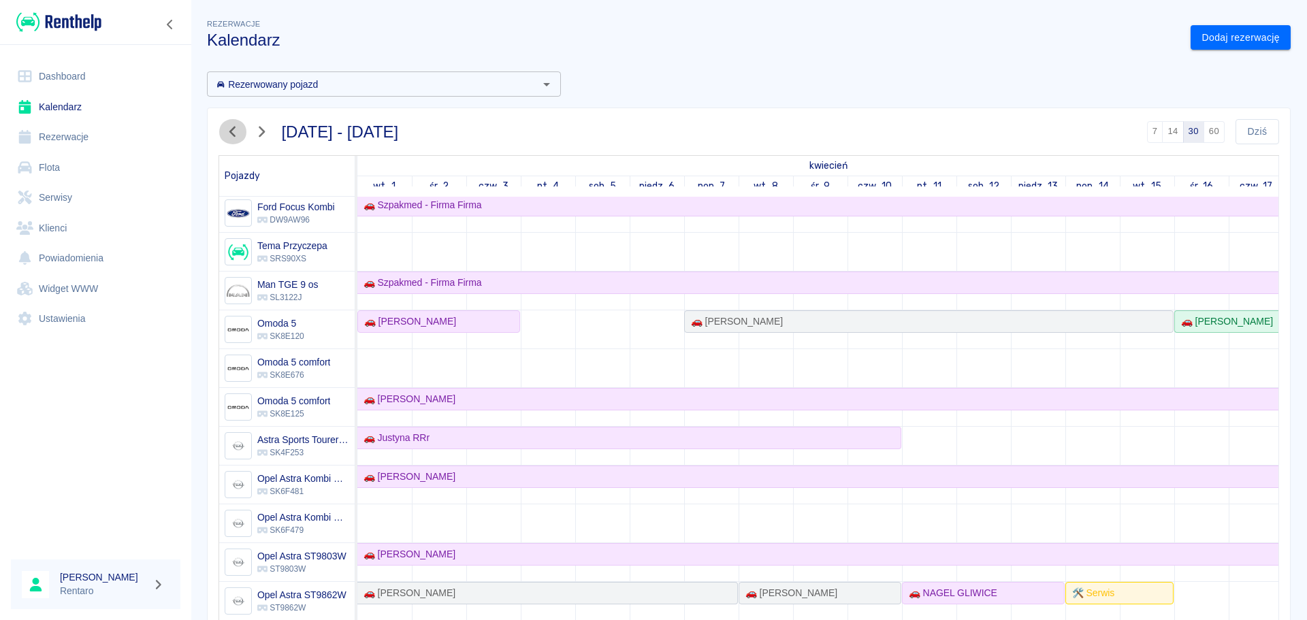
click at [230, 127] on icon "button" at bounding box center [233, 132] width 18 height 14
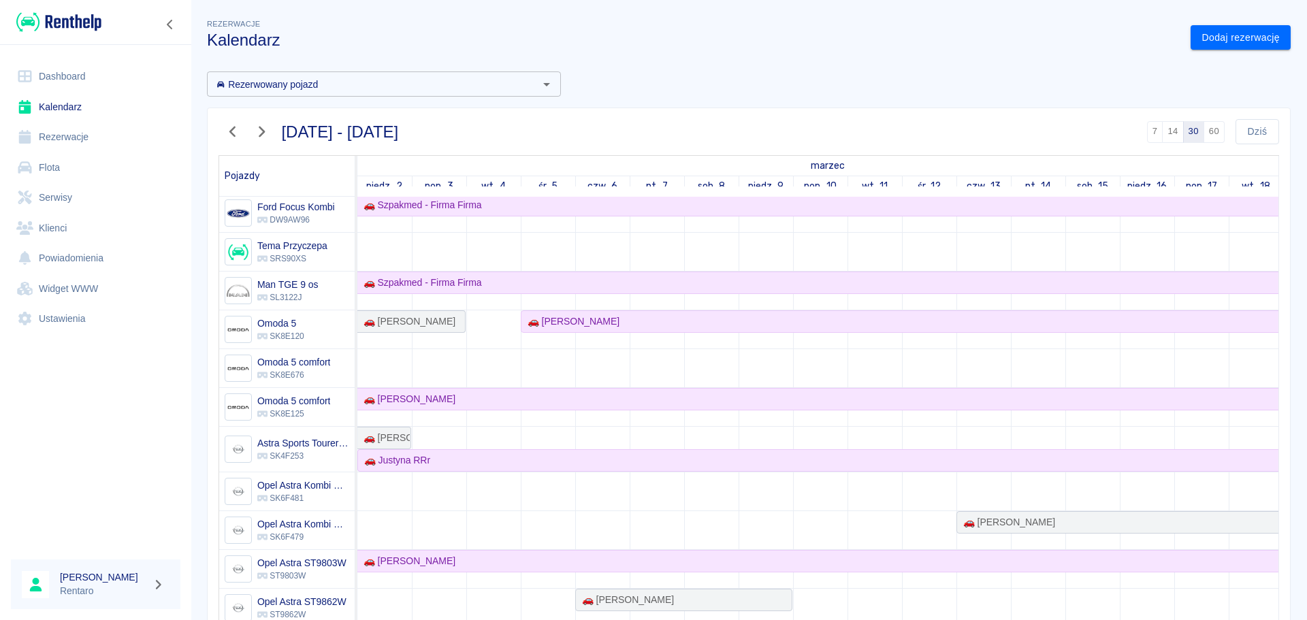
click at [233, 132] on icon "button" at bounding box center [233, 132] width 18 height 14
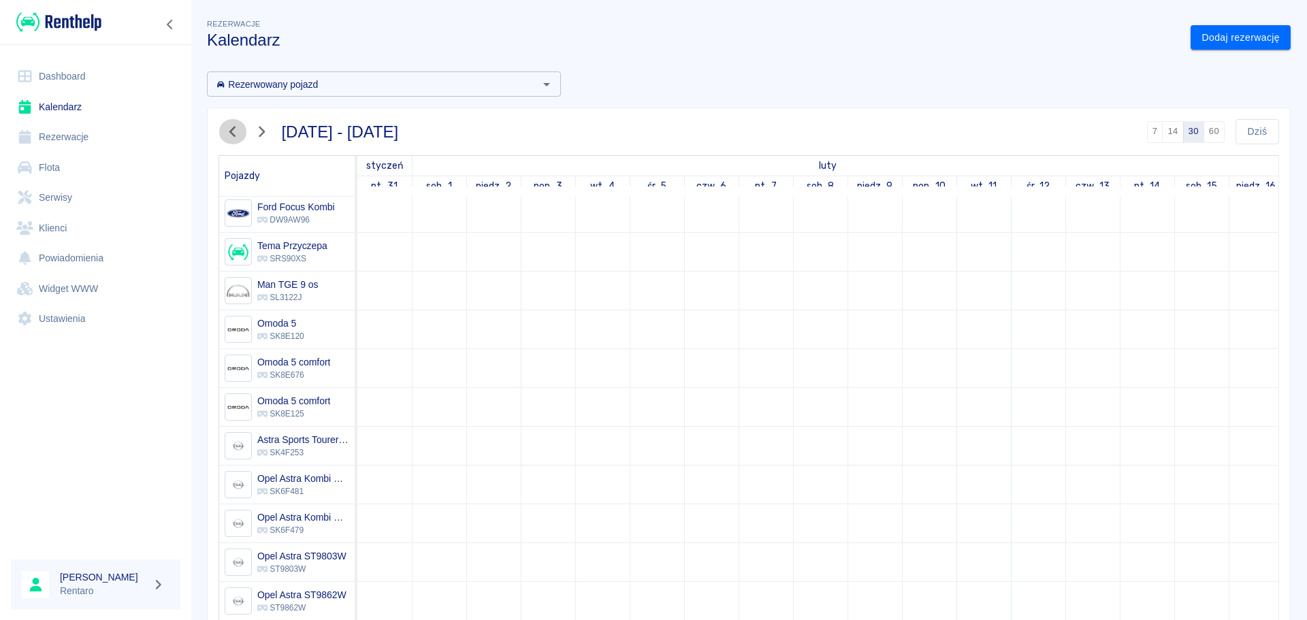
click at [233, 132] on icon "button" at bounding box center [233, 132] width 18 height 14
click at [233, 131] on icon "button" at bounding box center [233, 132] width 18 height 14
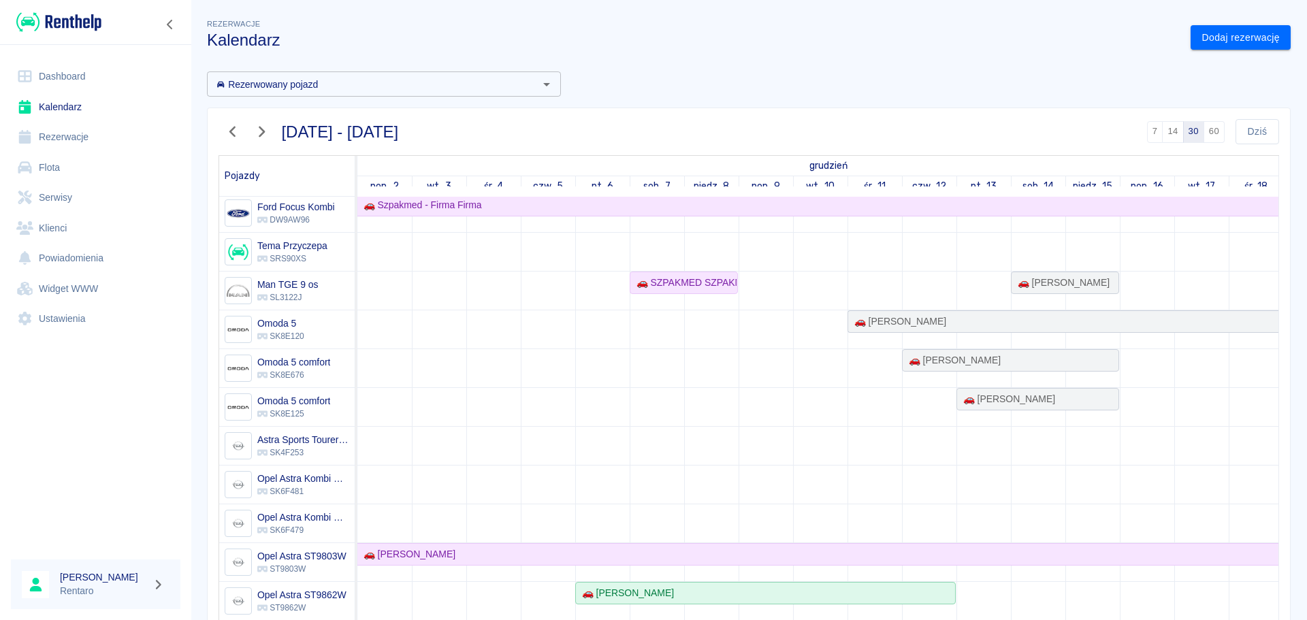
click at [255, 123] on button "button" at bounding box center [261, 131] width 29 height 25
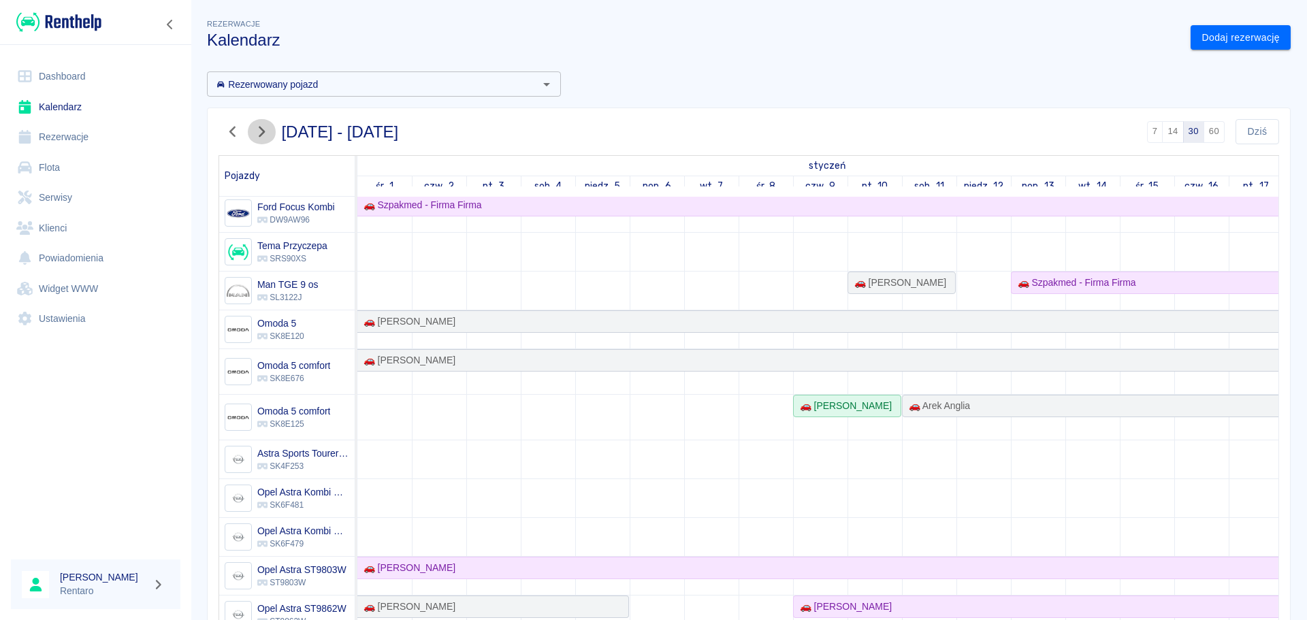
click at [260, 132] on icon "button" at bounding box center [261, 132] width 18 height 14
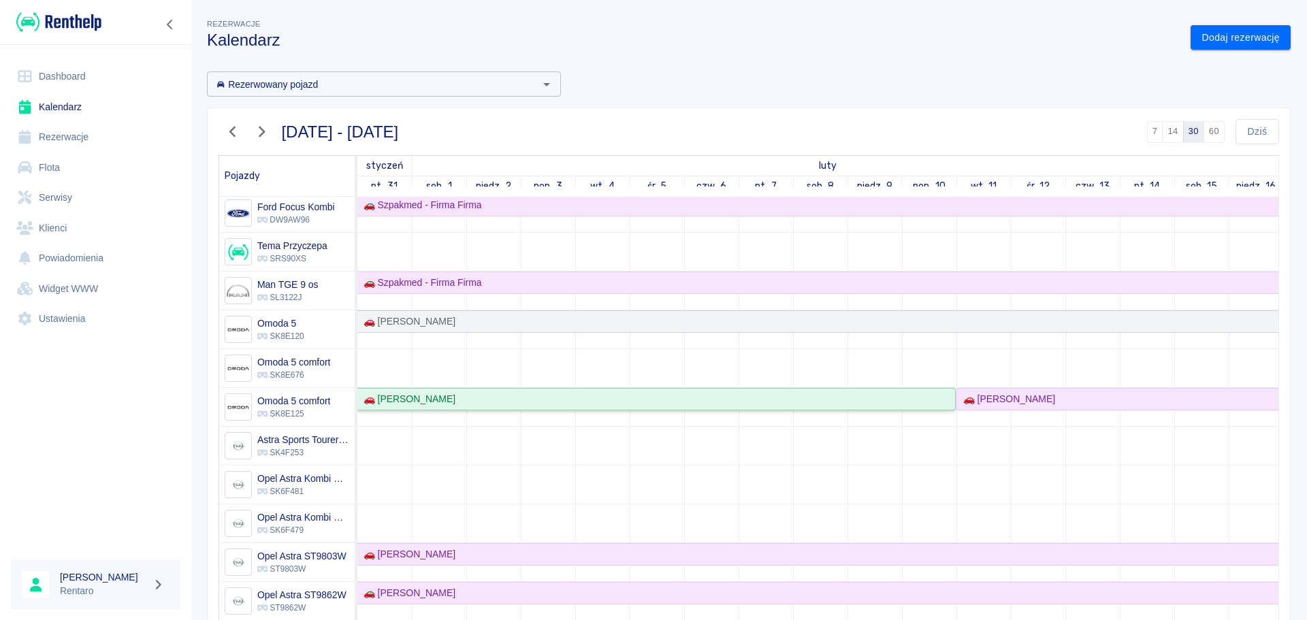
click at [454, 404] on div "🚗 [PERSON_NAME]" at bounding box center [656, 399] width 596 height 14
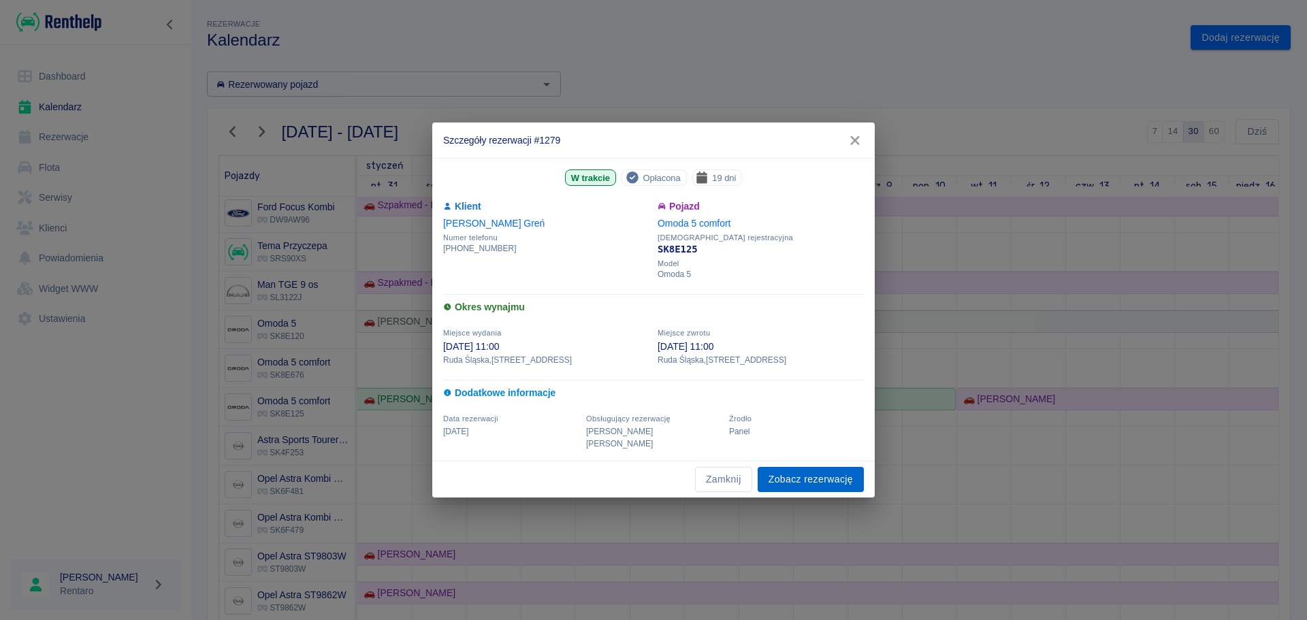
click at [797, 477] on link "Zobacz rezerwację" at bounding box center [810, 479] width 106 height 25
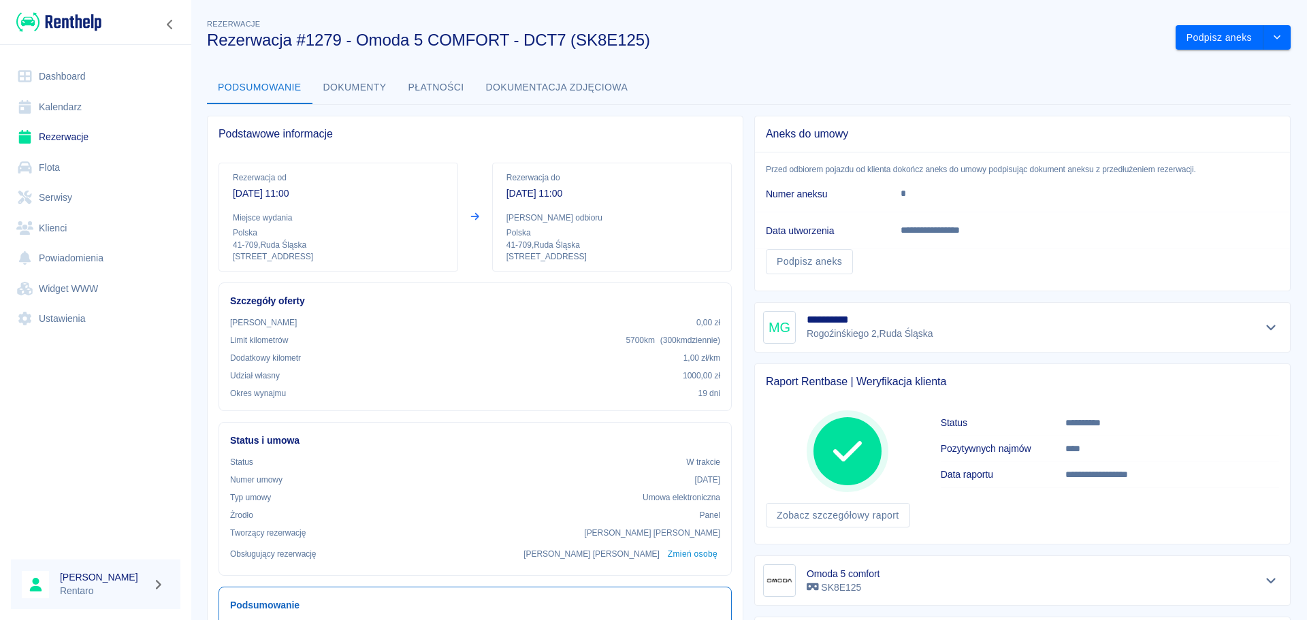
click at [360, 80] on button "Dokumenty" at bounding box center [354, 87] width 85 height 33
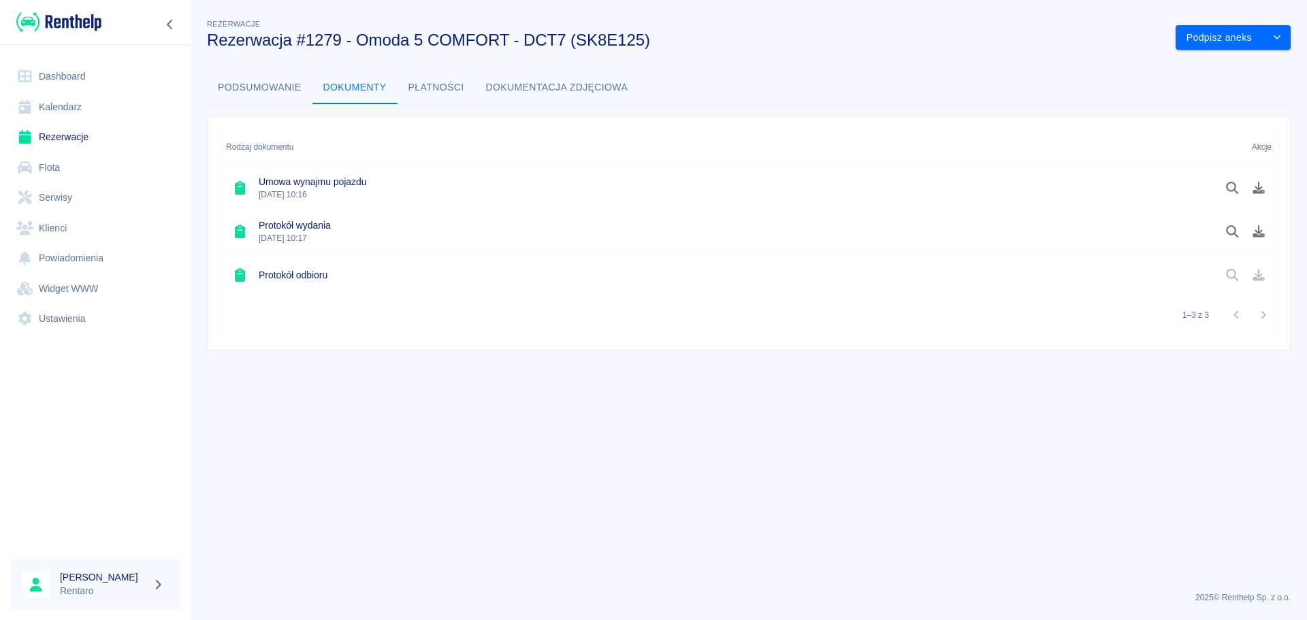
click at [249, 91] on button "Podsumowanie" at bounding box center [259, 87] width 105 height 33
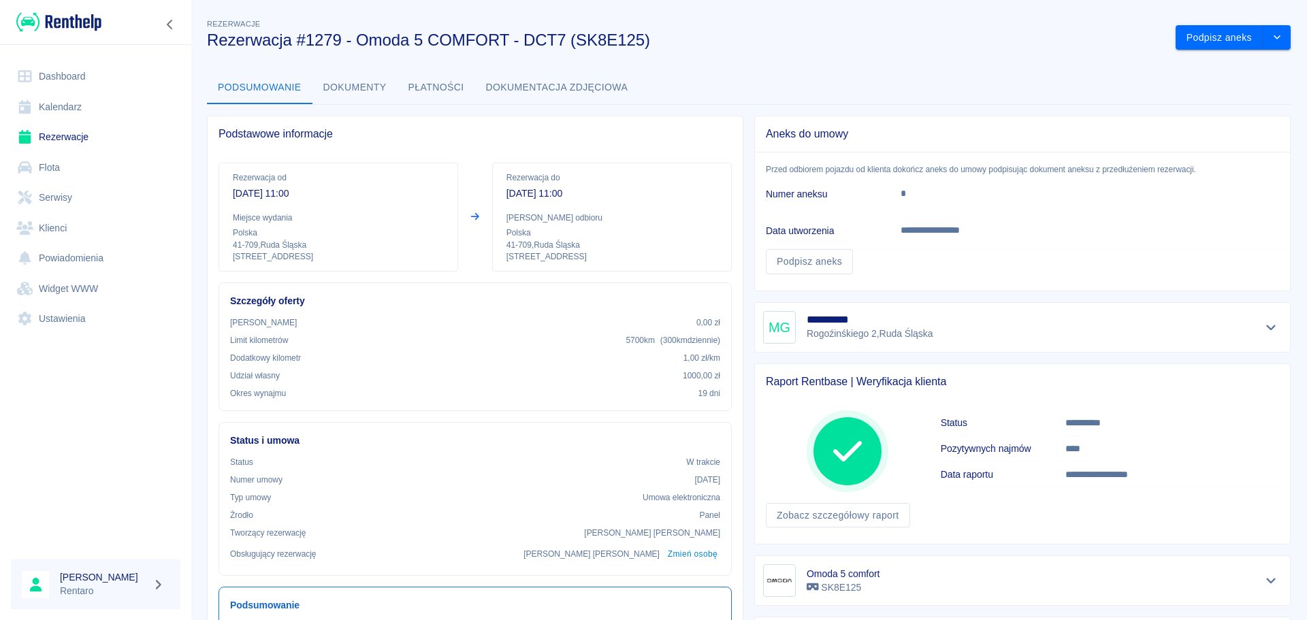
click at [1263, 329] on icon "Pokaż szczegóły" at bounding box center [1271, 327] width 16 height 12
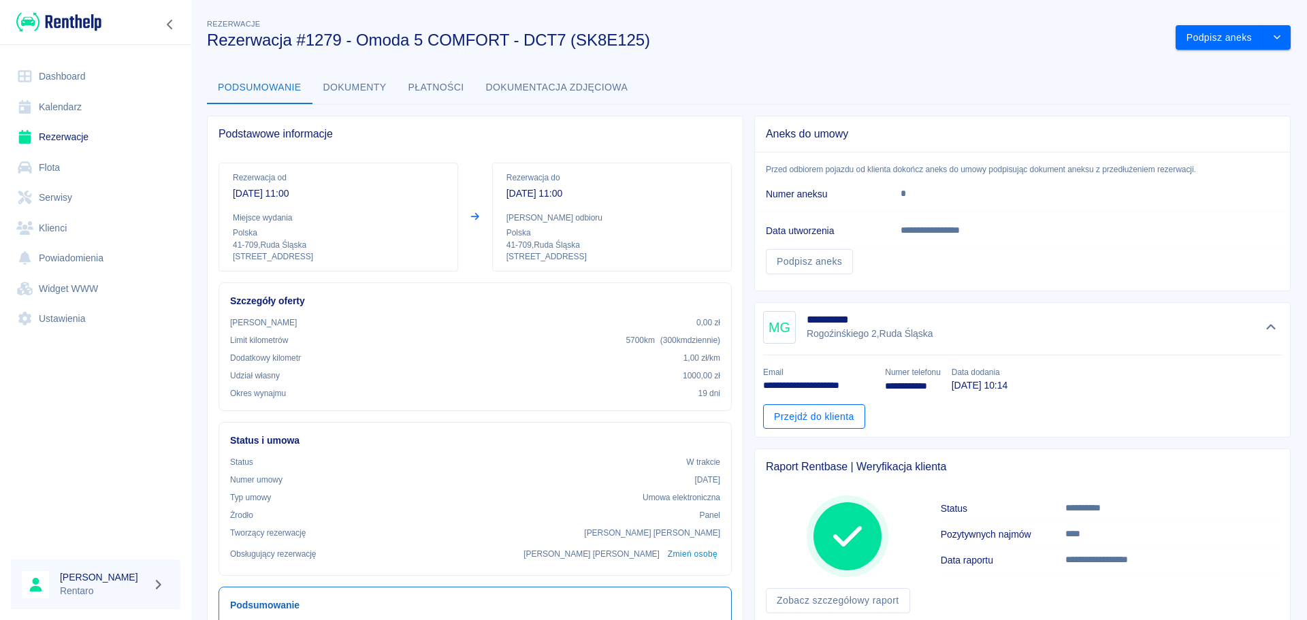
click at [825, 409] on link "Przejdź do klienta" at bounding box center [814, 416] width 102 height 25
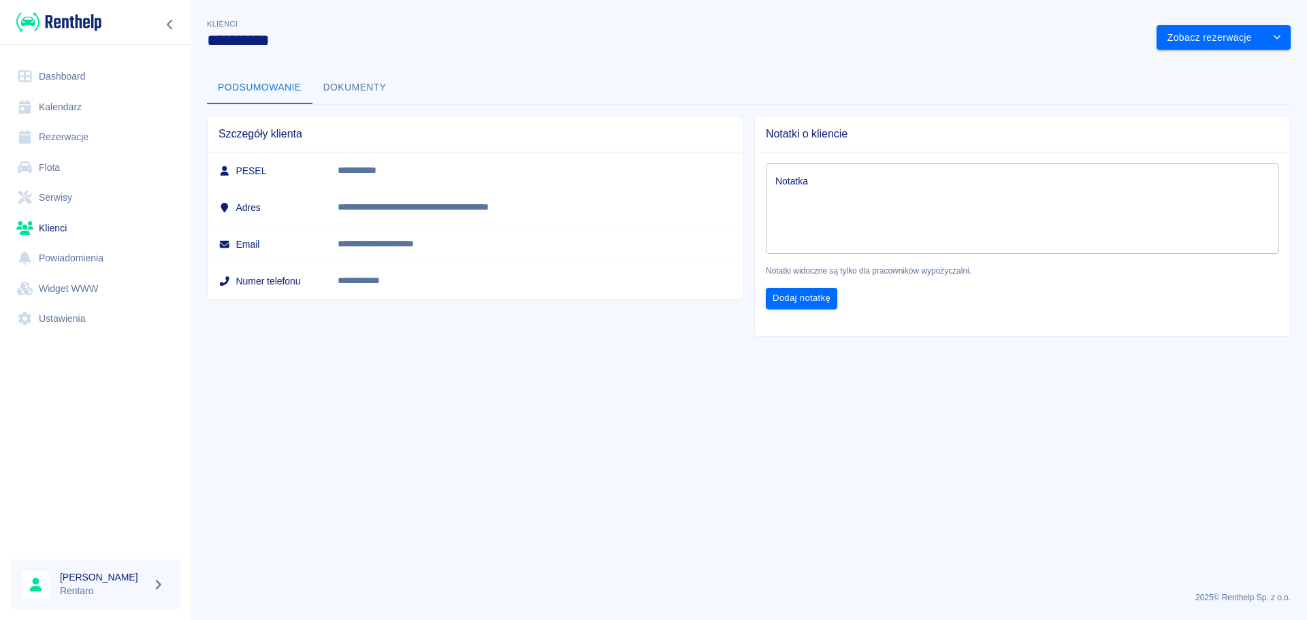
click at [340, 86] on button "Dokumenty" at bounding box center [354, 87] width 85 height 33
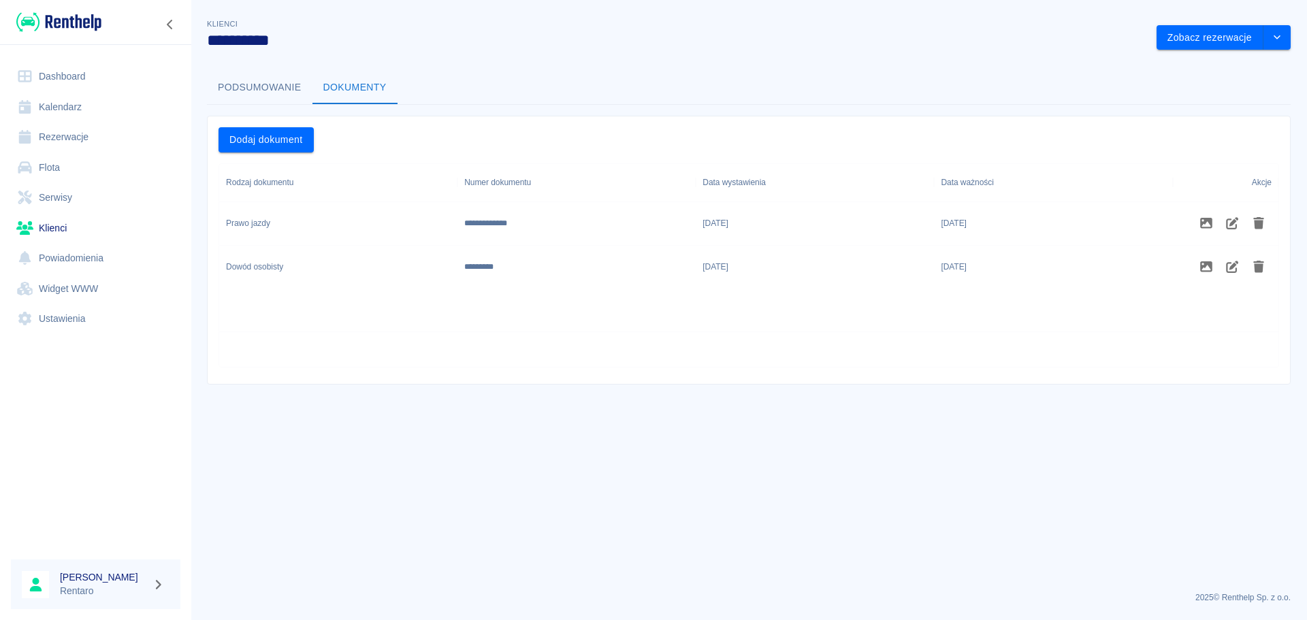
click at [244, 80] on button "Podsumowanie" at bounding box center [259, 87] width 105 height 33
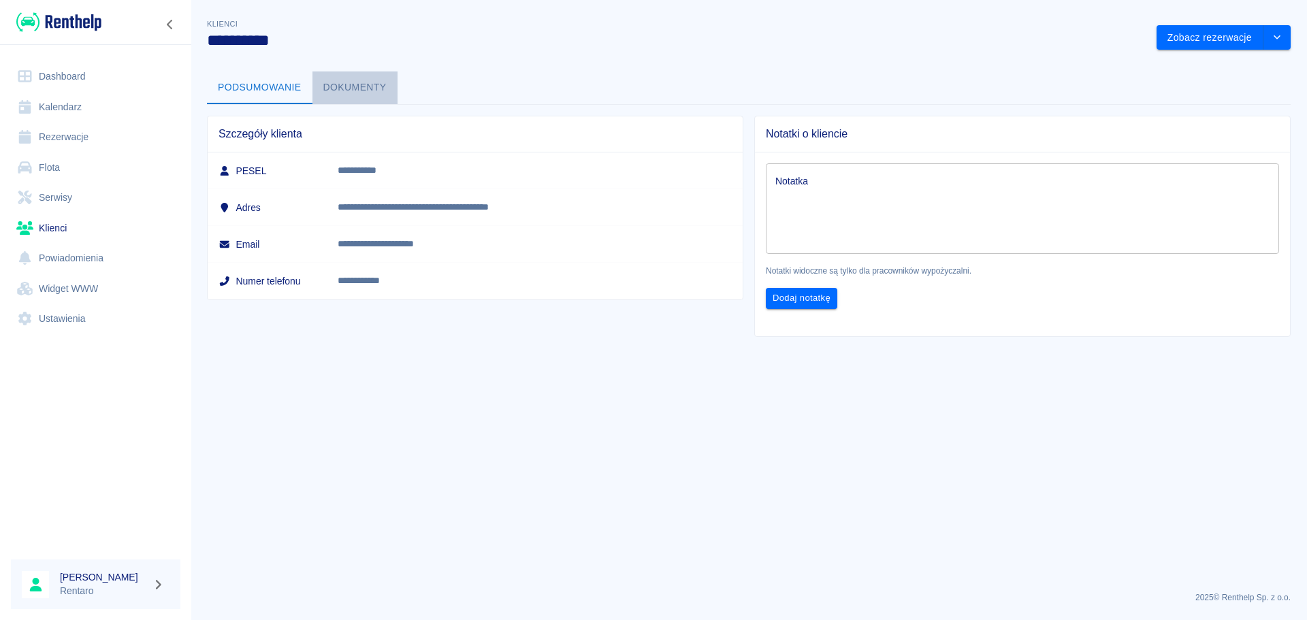
click at [348, 88] on button "Dokumenty" at bounding box center [354, 87] width 85 height 33
